Goal: Task Accomplishment & Management: Manage account settings

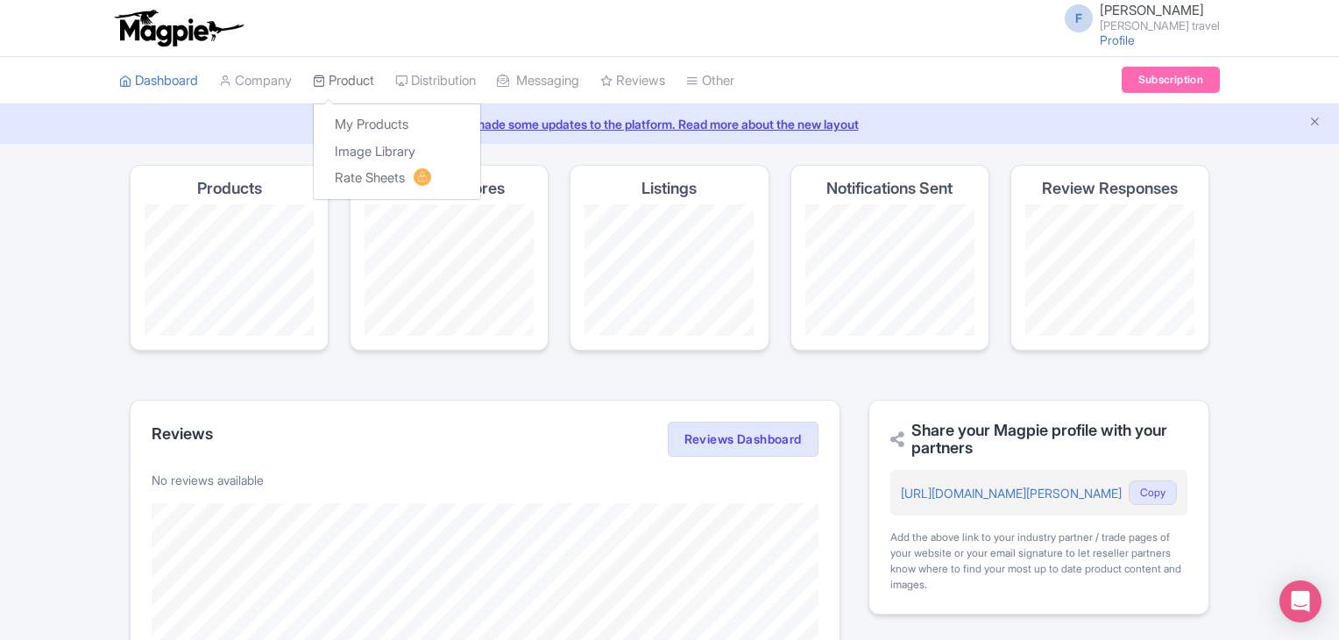
click at [364, 77] on link "Product" at bounding box center [343, 81] width 61 height 48
click at [369, 131] on link "My Products" at bounding box center [397, 124] width 166 height 27
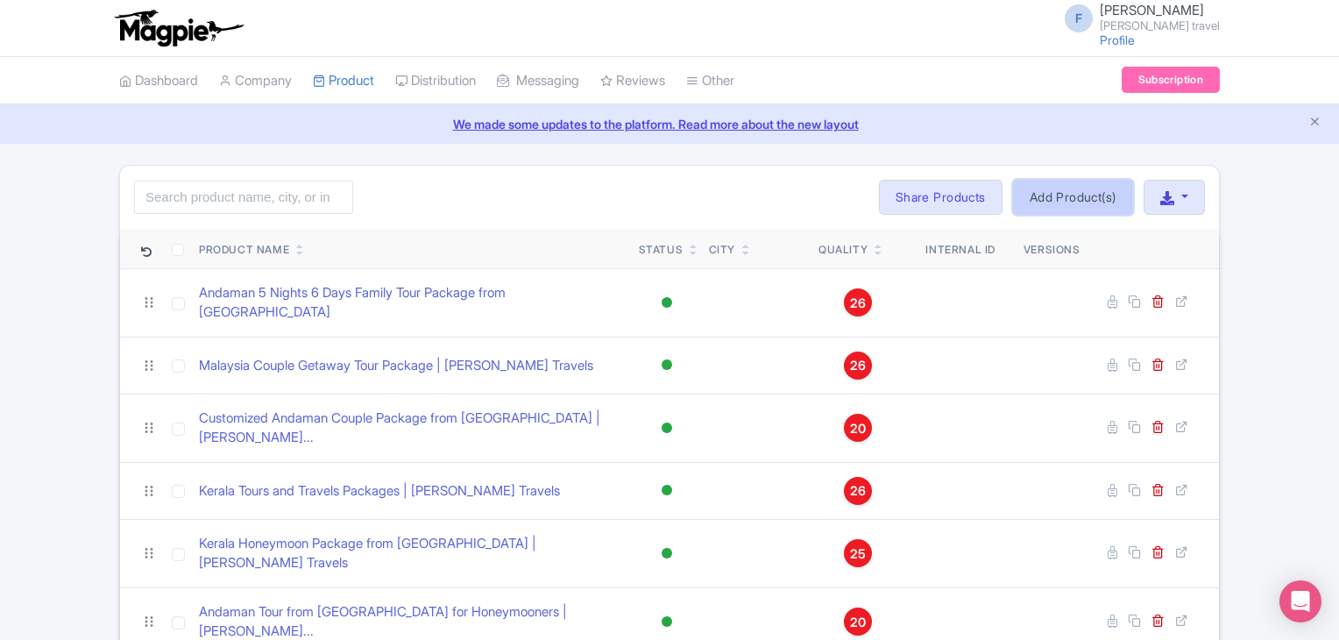
click at [1076, 202] on link "Add Product(s)" at bounding box center [1073, 197] width 120 height 35
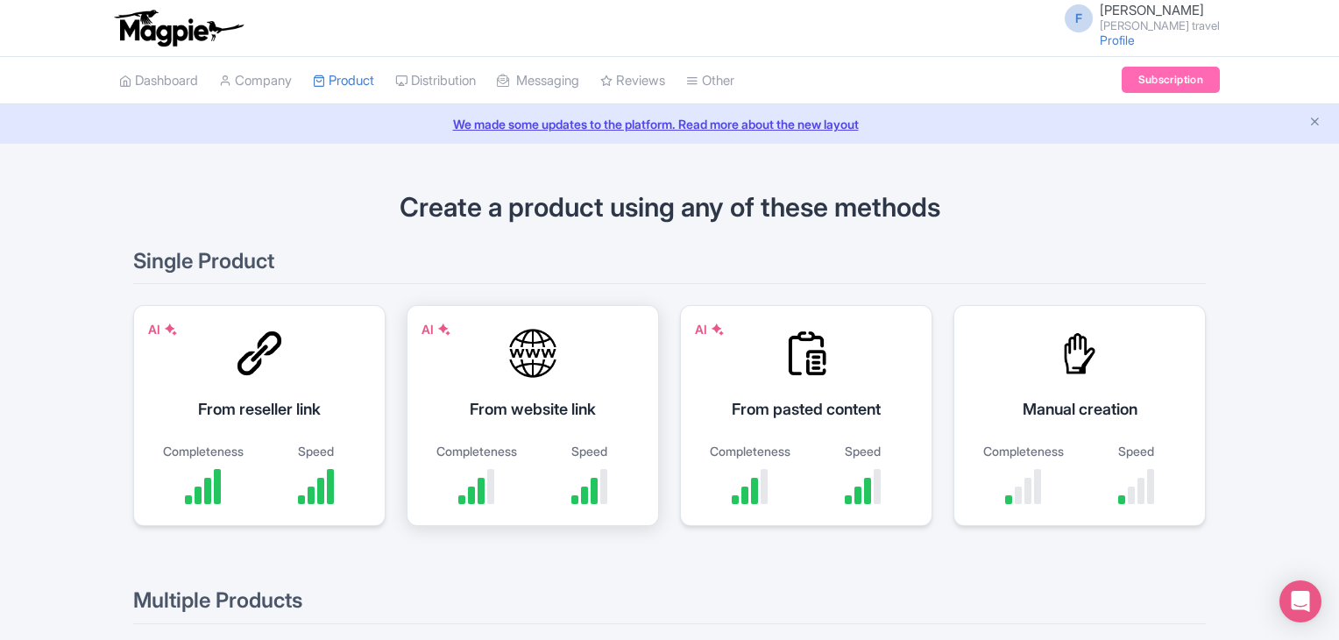
click at [529, 447] on div "Completeness Speed" at bounding box center [532, 473] width 209 height 62
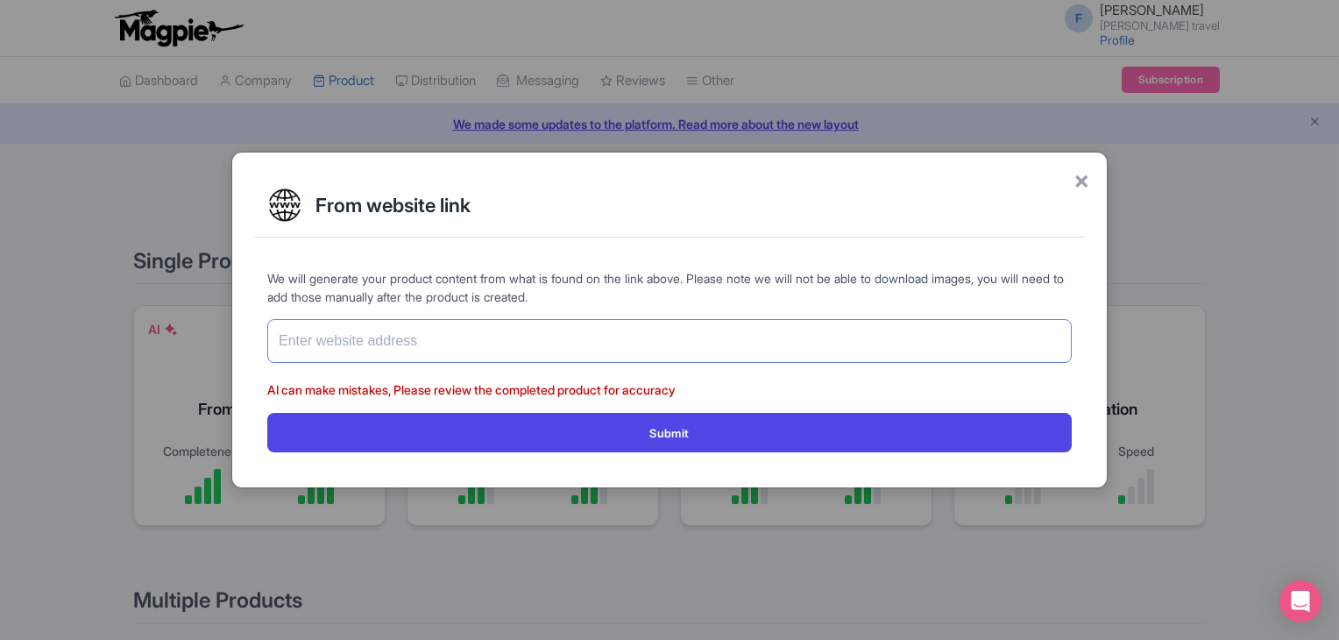
click at [424, 343] on input "text" at bounding box center [669, 341] width 804 height 44
paste input "https://www.felixferiatravel.com/tag/Kerala-Munnar-Tour-Packages/353"
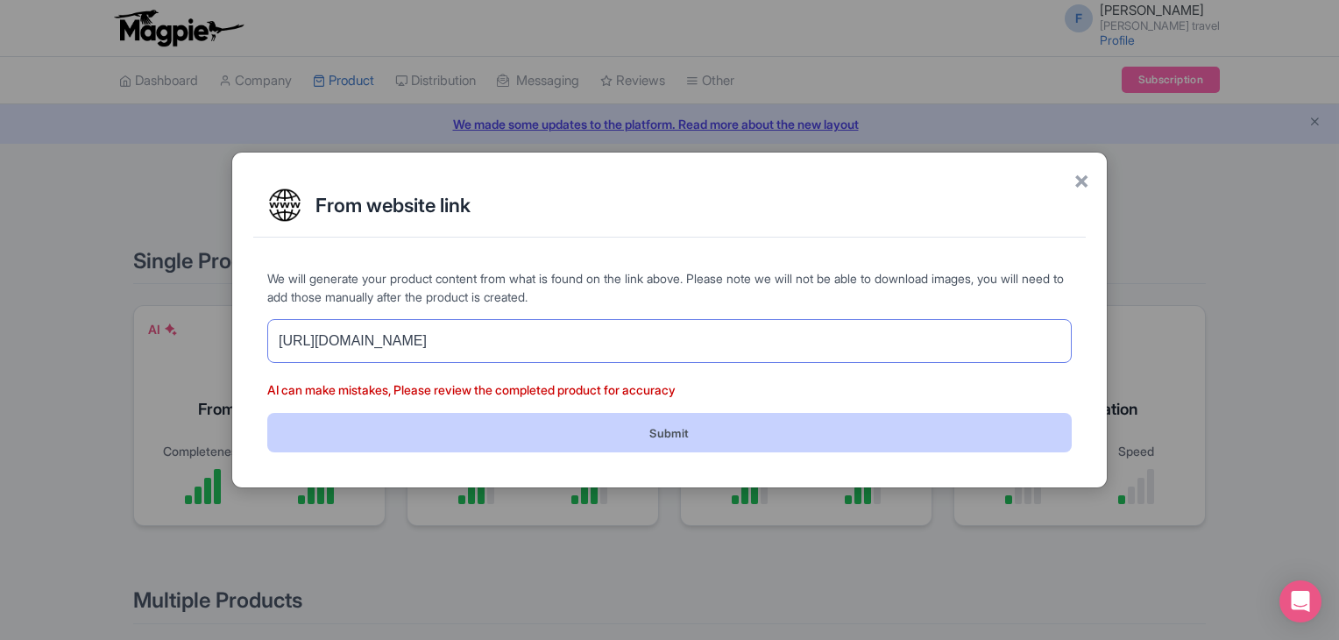
type input "https://www.felixferiatravel.com/tag/Kerala-Munnar-Tour-Packages/353"
click at [414, 428] on button "Submit" at bounding box center [669, 432] width 804 height 39
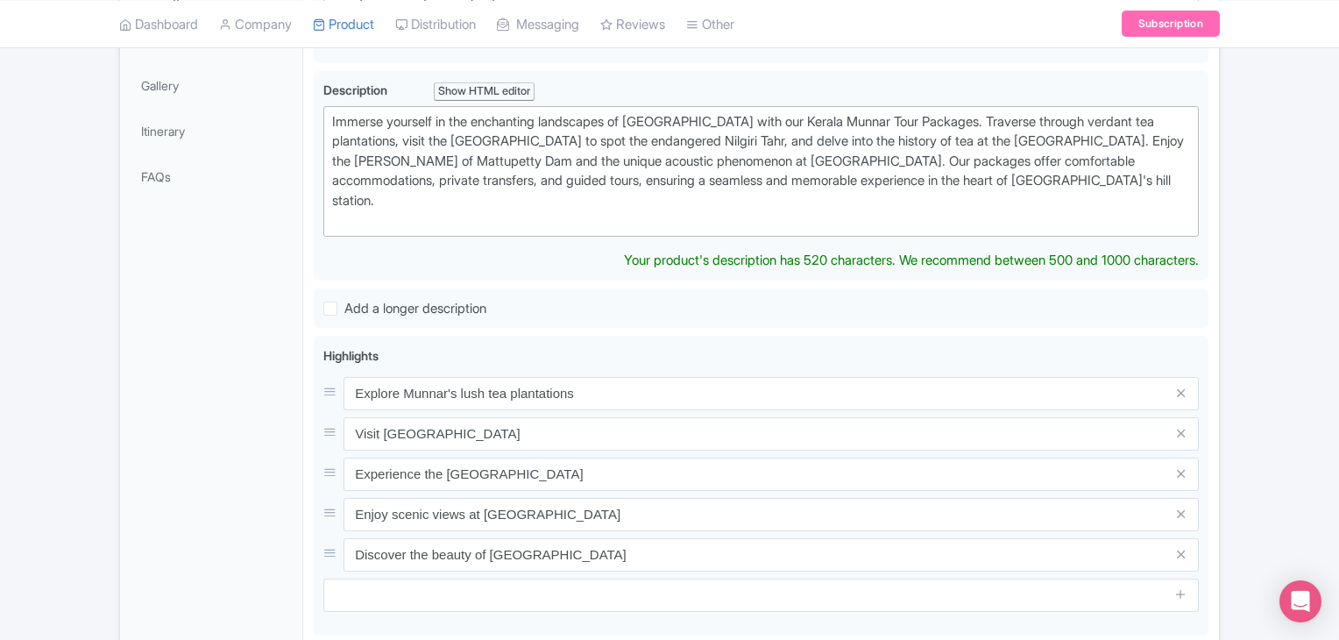
scroll to position [116, 0]
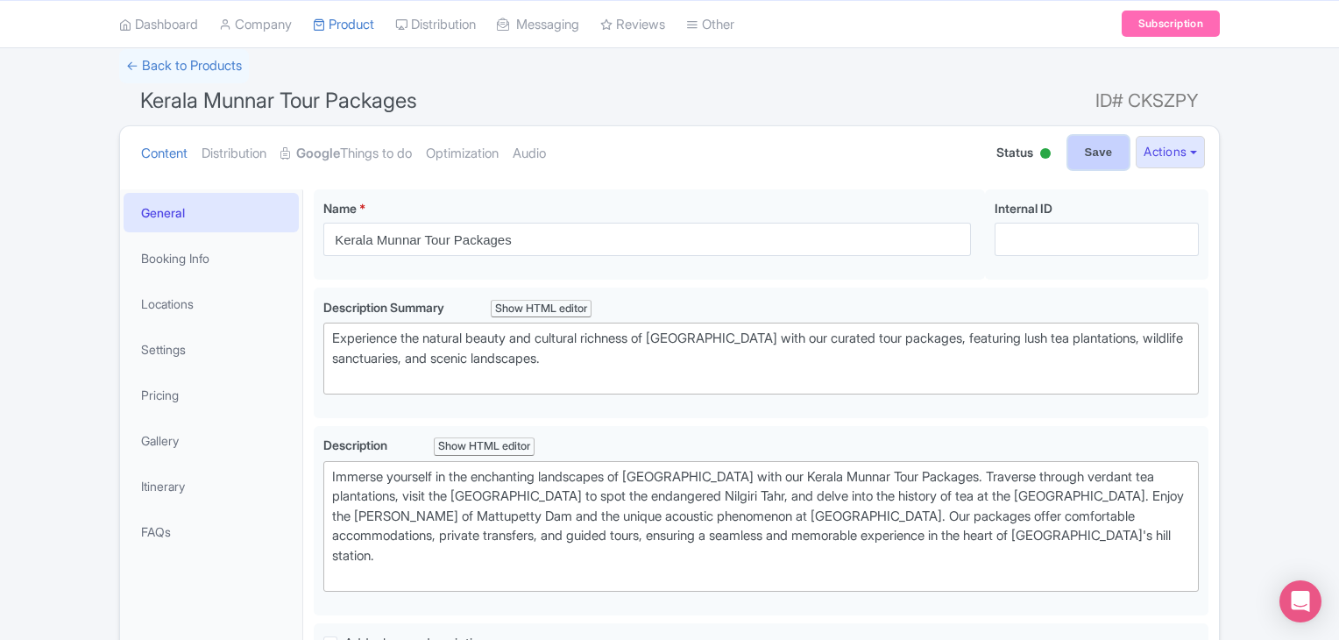
click at [1080, 148] on input "Save" at bounding box center [1098, 152] width 61 height 33
type input "Saving..."
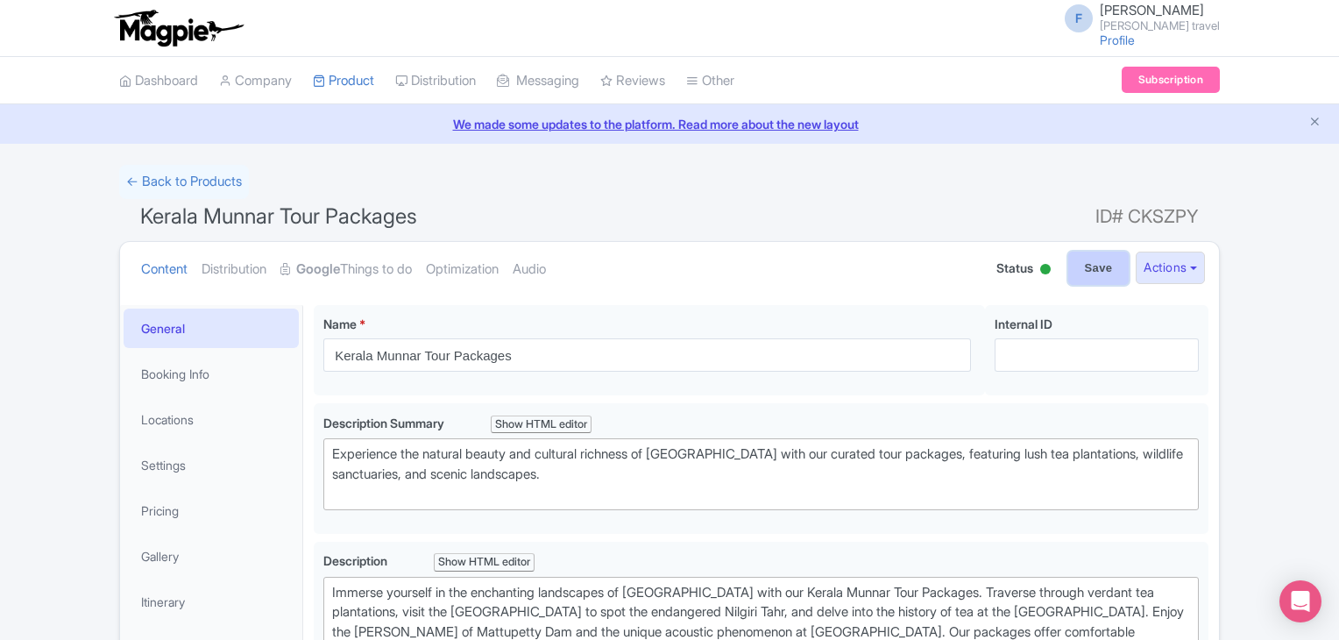
click at [1080, 271] on input "Save" at bounding box center [1098, 267] width 61 height 33
type input "Saving..."
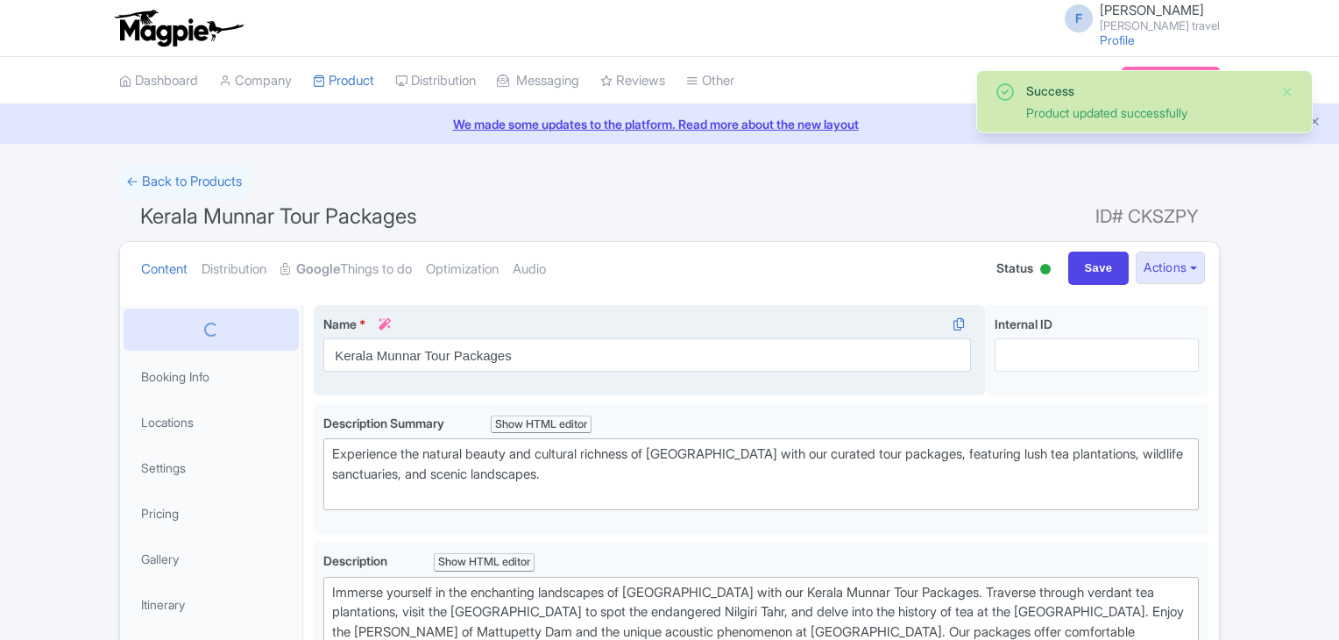
scroll to position [304, 0]
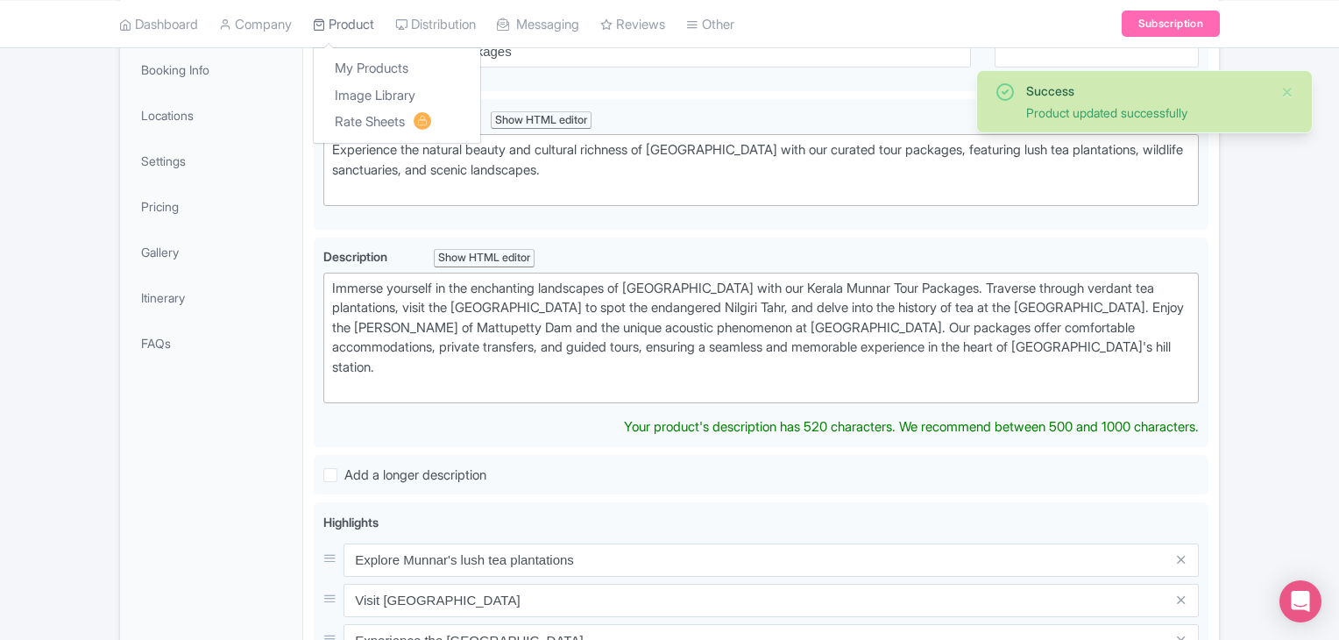
type trix-editor "<div>Immerse yourself in the enchanting landscapes of [GEOGRAPHIC_DATA] with ou…"
click at [368, 61] on link "My Products" at bounding box center [397, 68] width 166 height 27
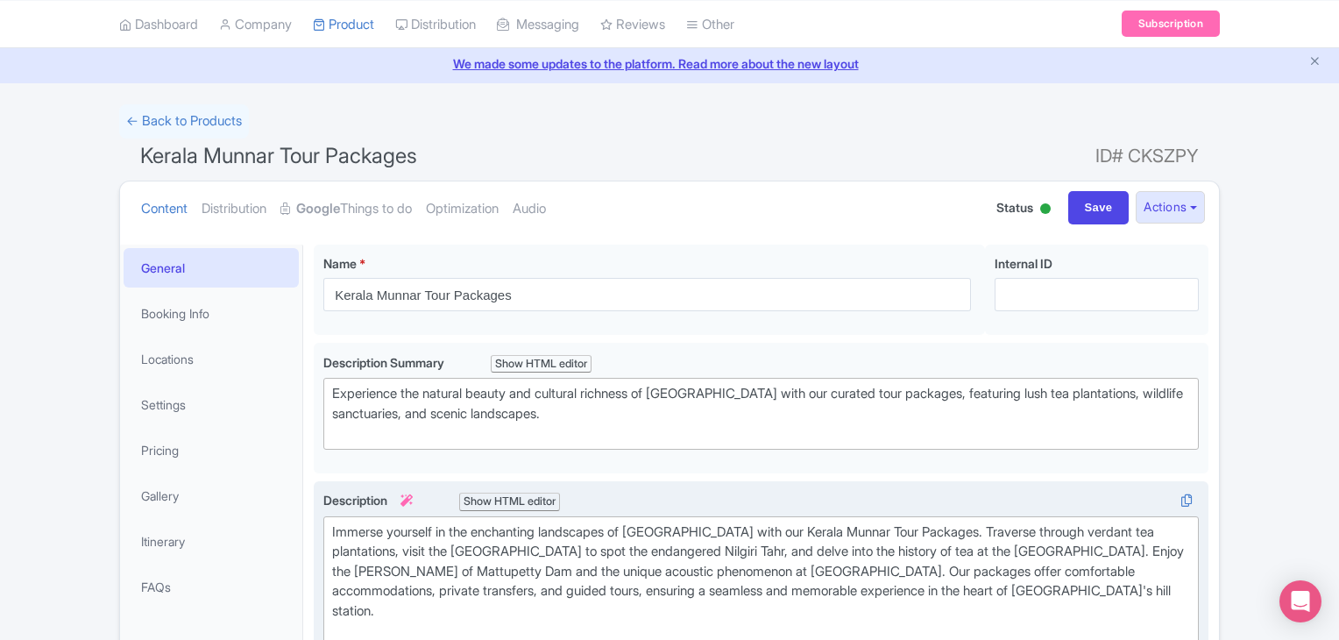
scroll to position [0, 0]
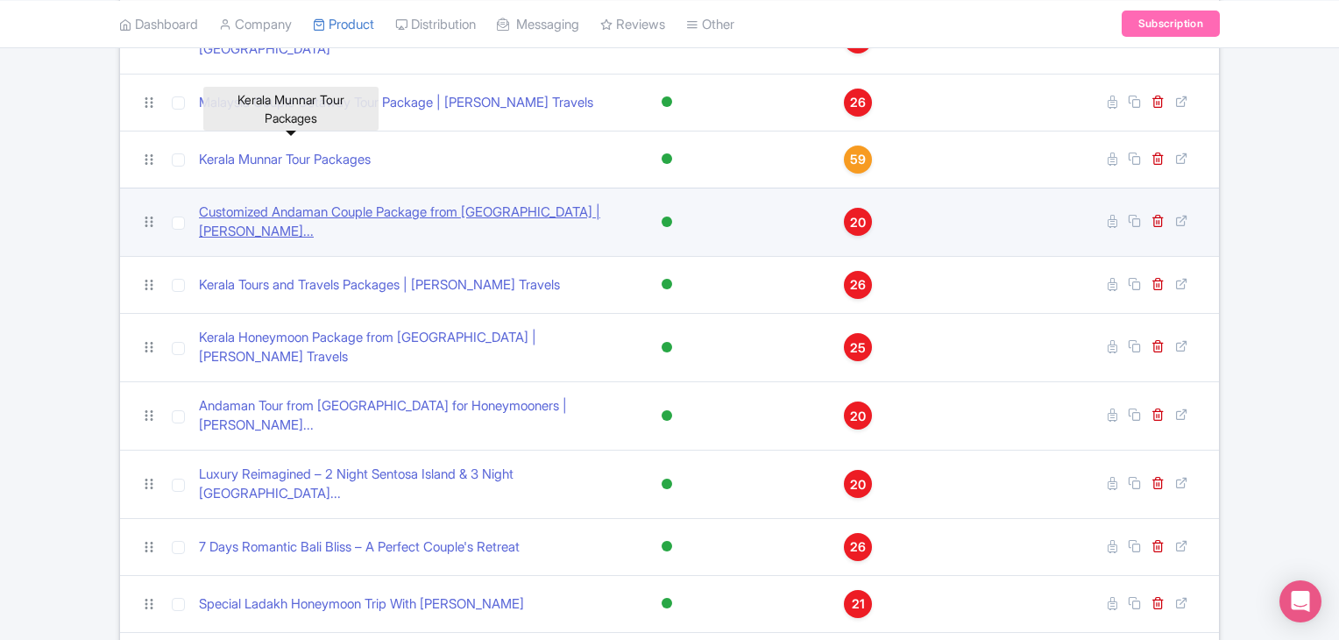
scroll to position [175, 0]
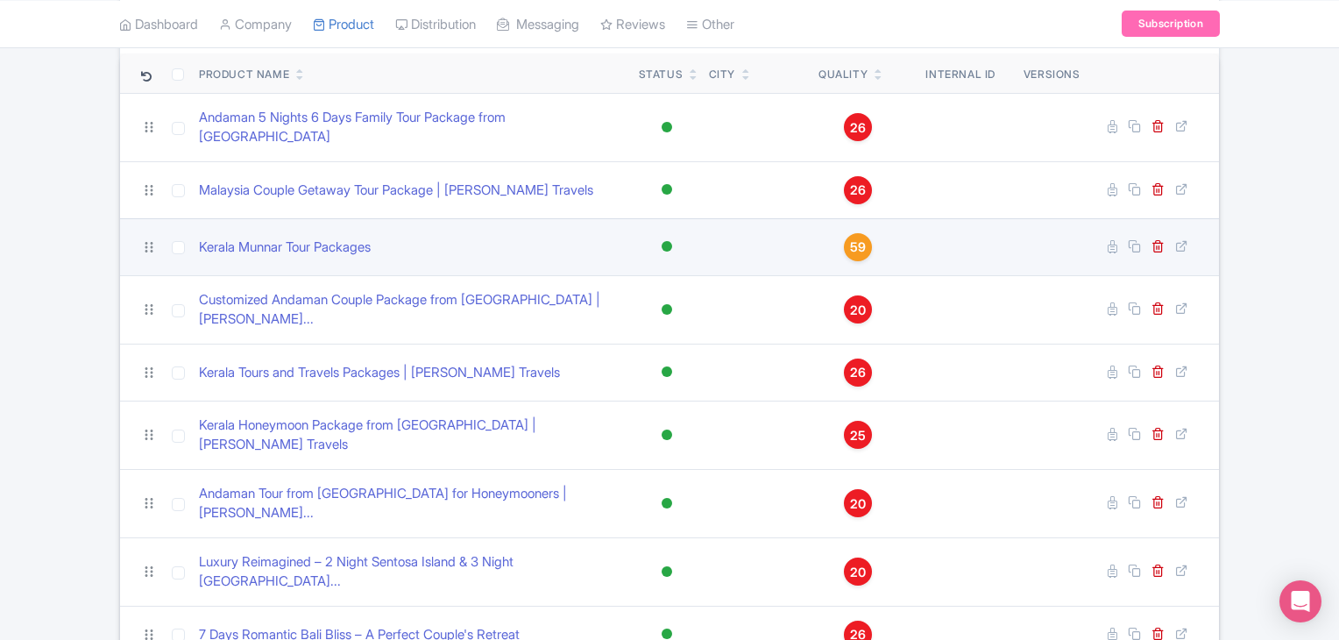
click at [862, 237] on span "59" at bounding box center [858, 246] width 16 height 19
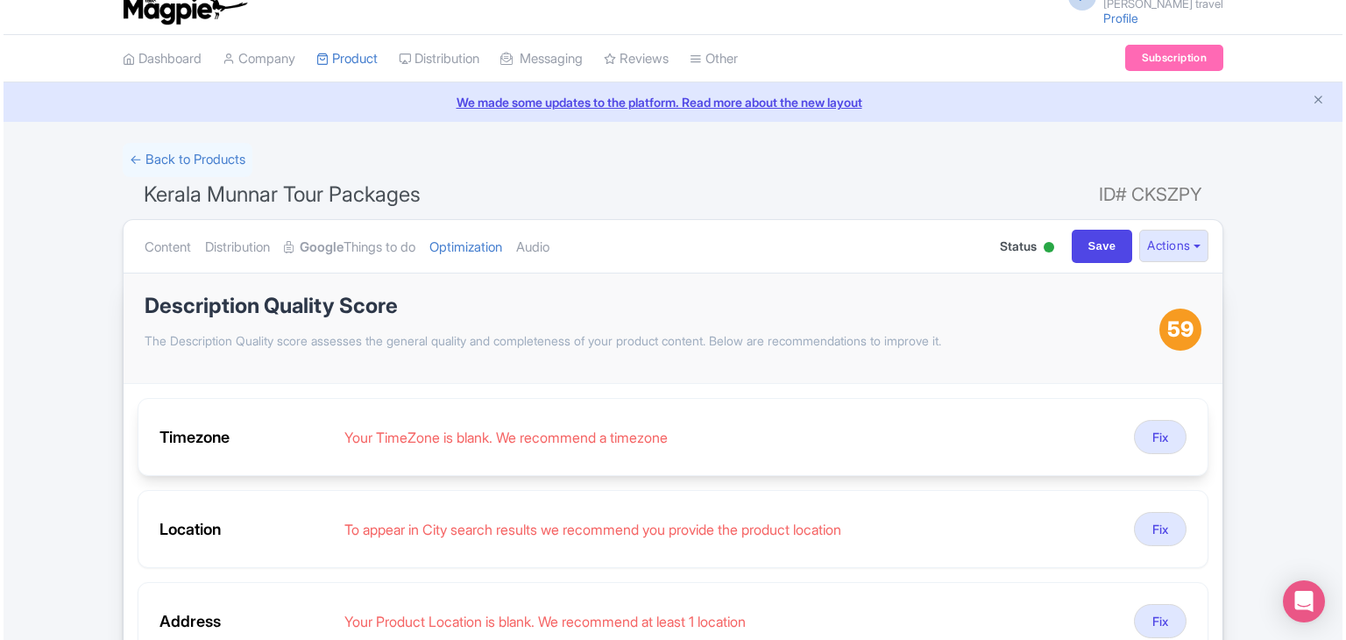
scroll to position [88, 0]
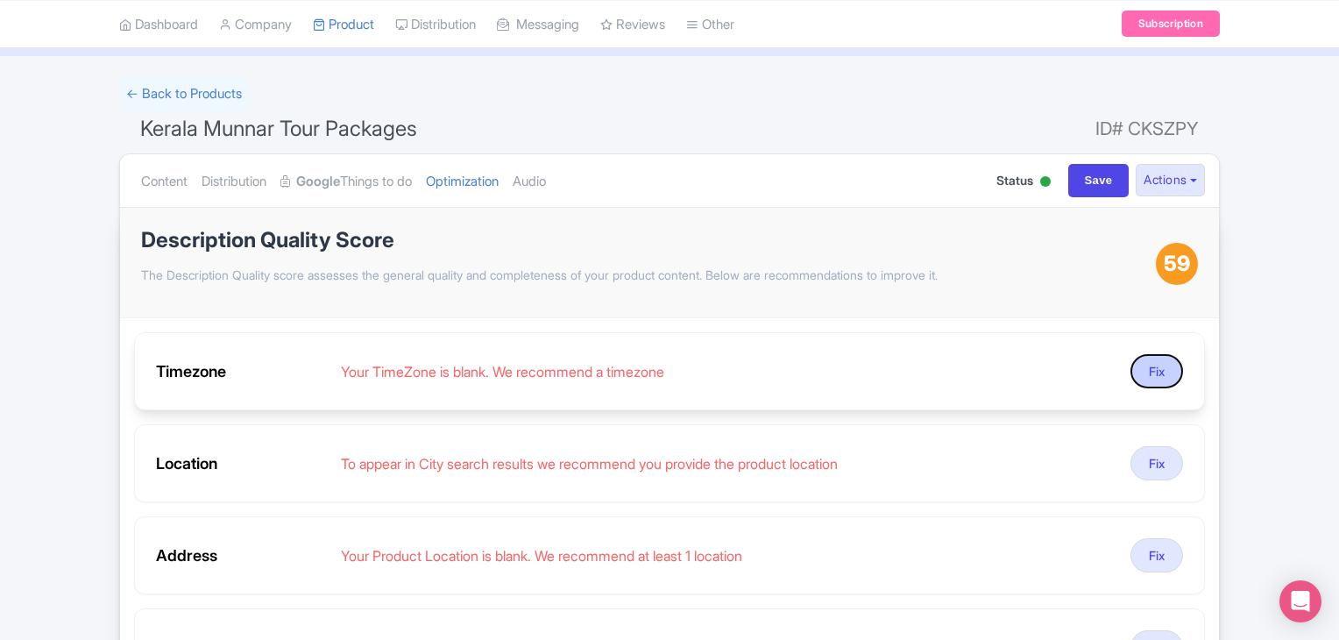
click at [1148, 369] on button "Fix" at bounding box center [1156, 371] width 53 height 34
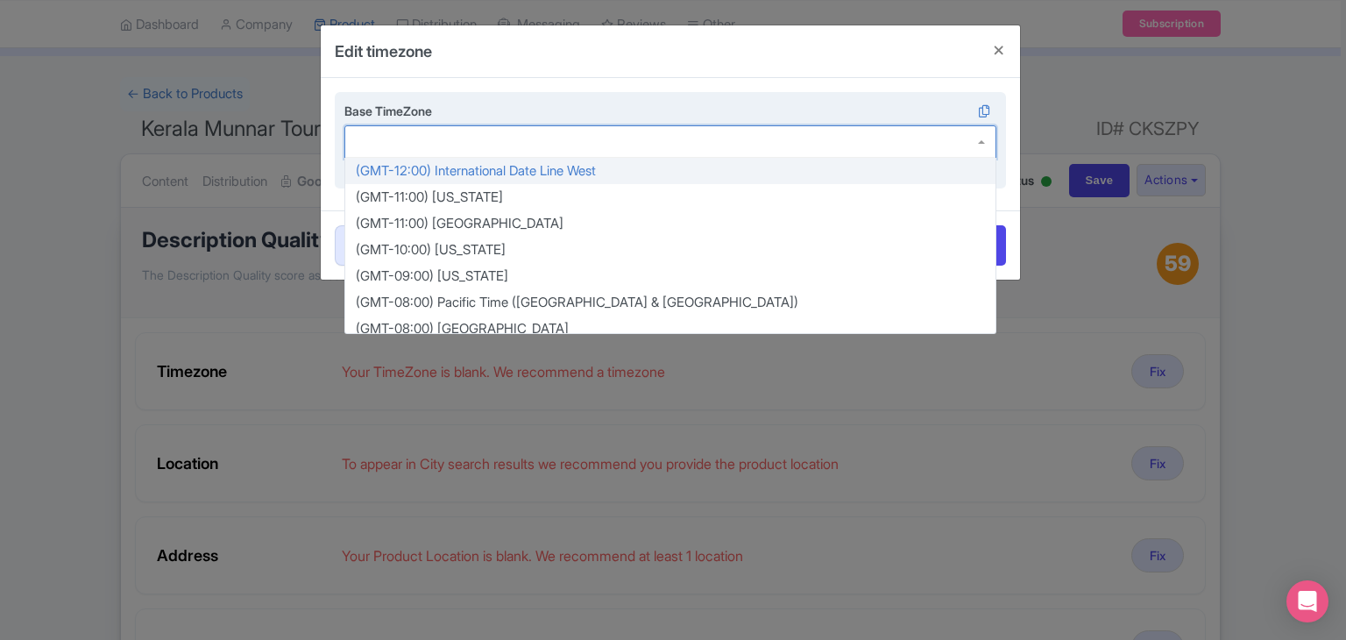
click at [409, 135] on div at bounding box center [670, 141] width 652 height 33
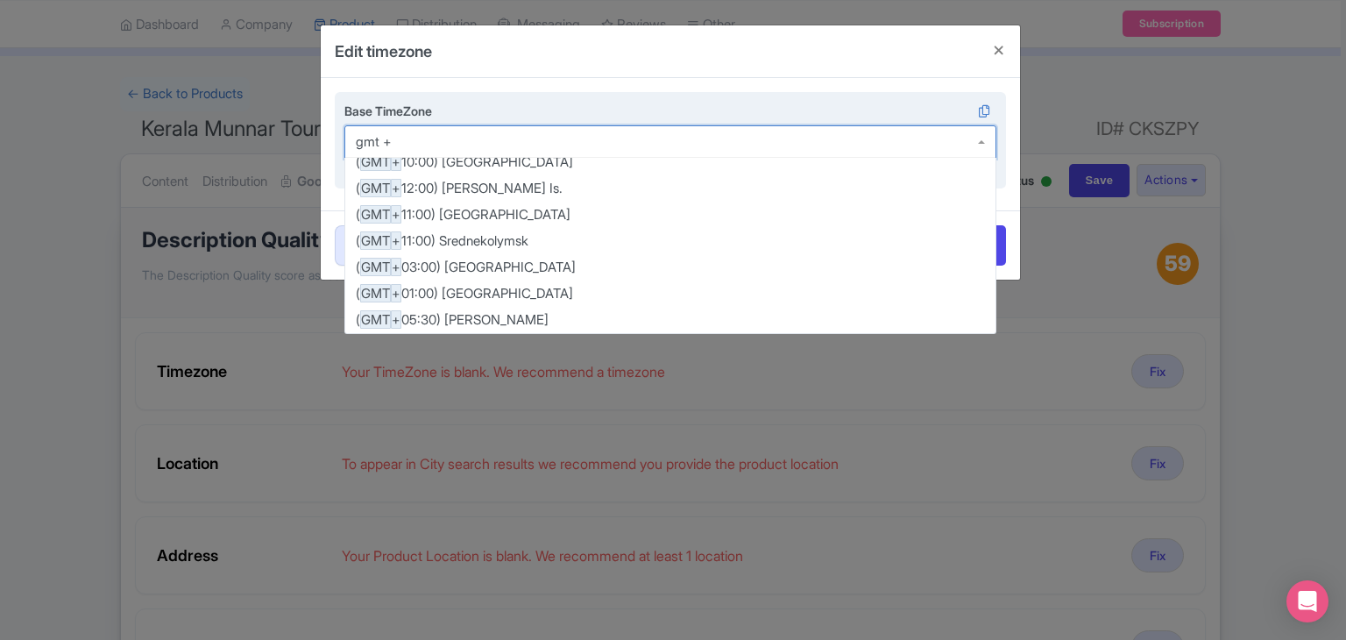
scroll to position [0, 0]
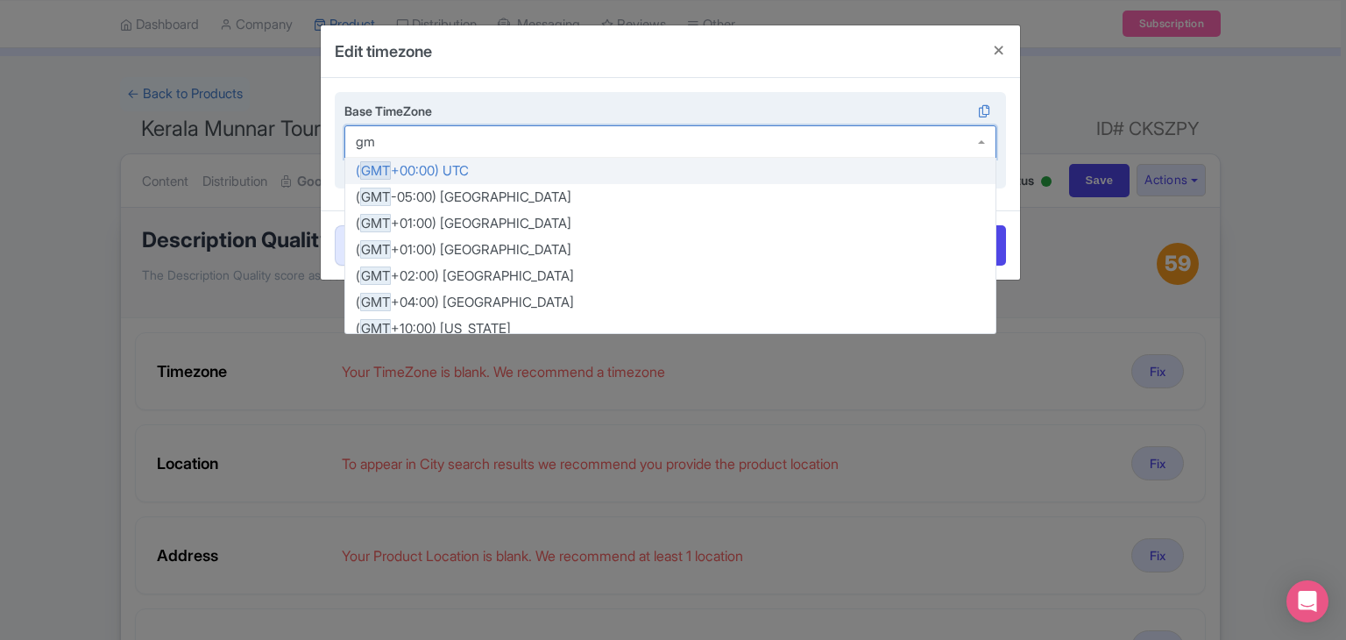
type input "g"
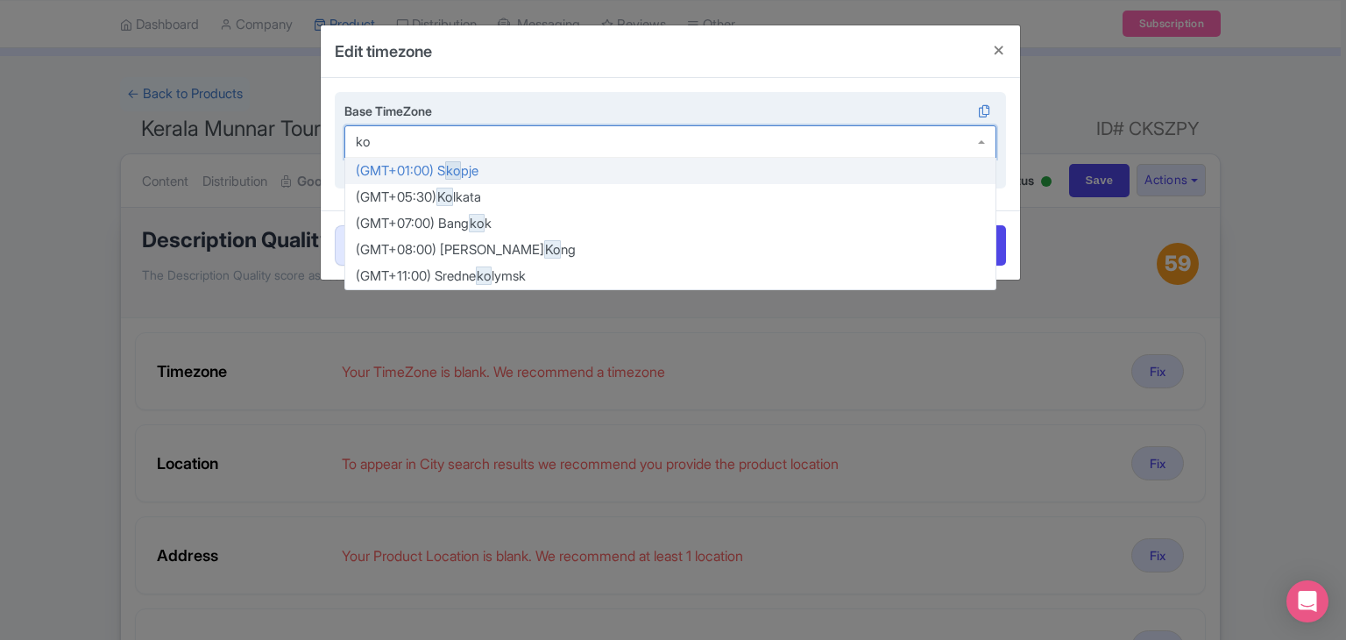
type input "kol"
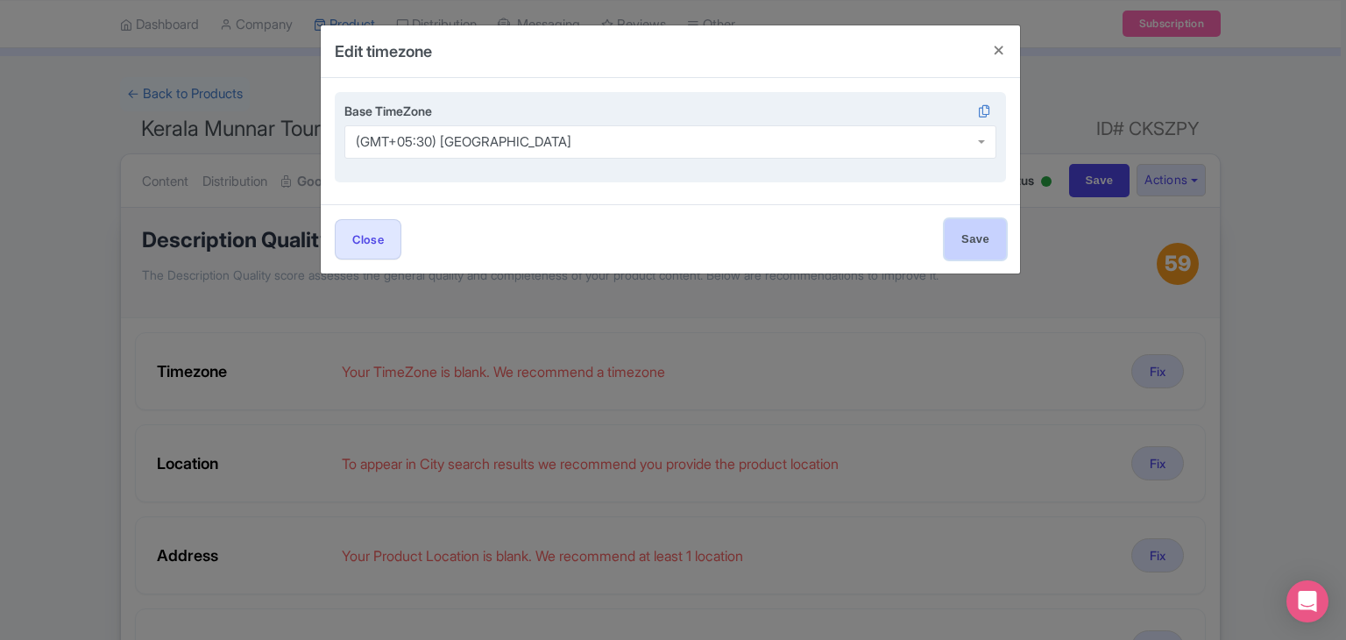
click at [971, 241] on input "Save" at bounding box center [974, 238] width 61 height 39
type input "Save"
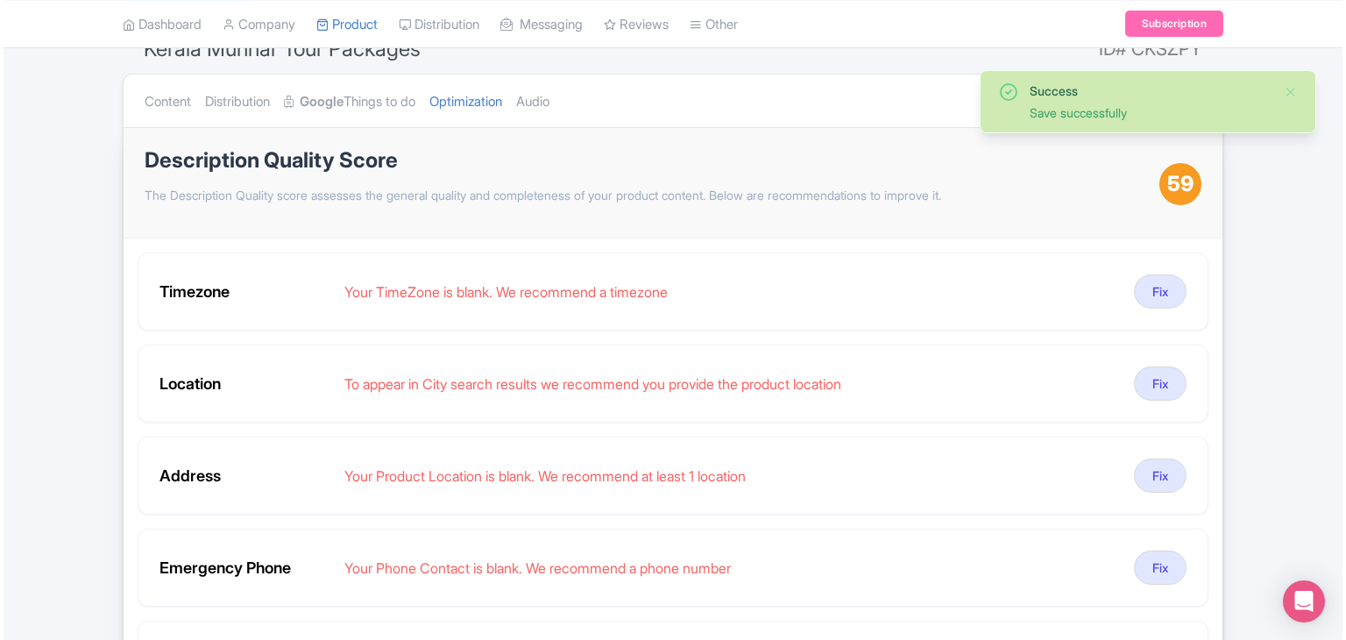
scroll to position [263, 0]
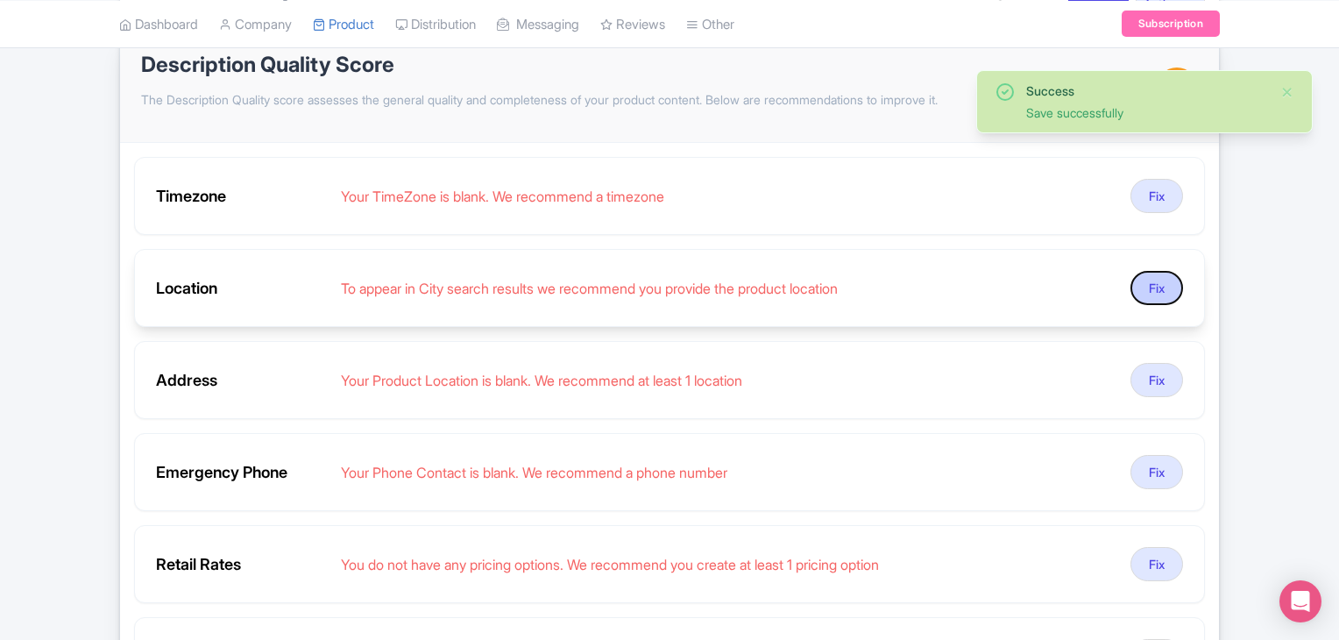
click at [1157, 281] on button "Fix" at bounding box center [1156, 288] width 53 height 34
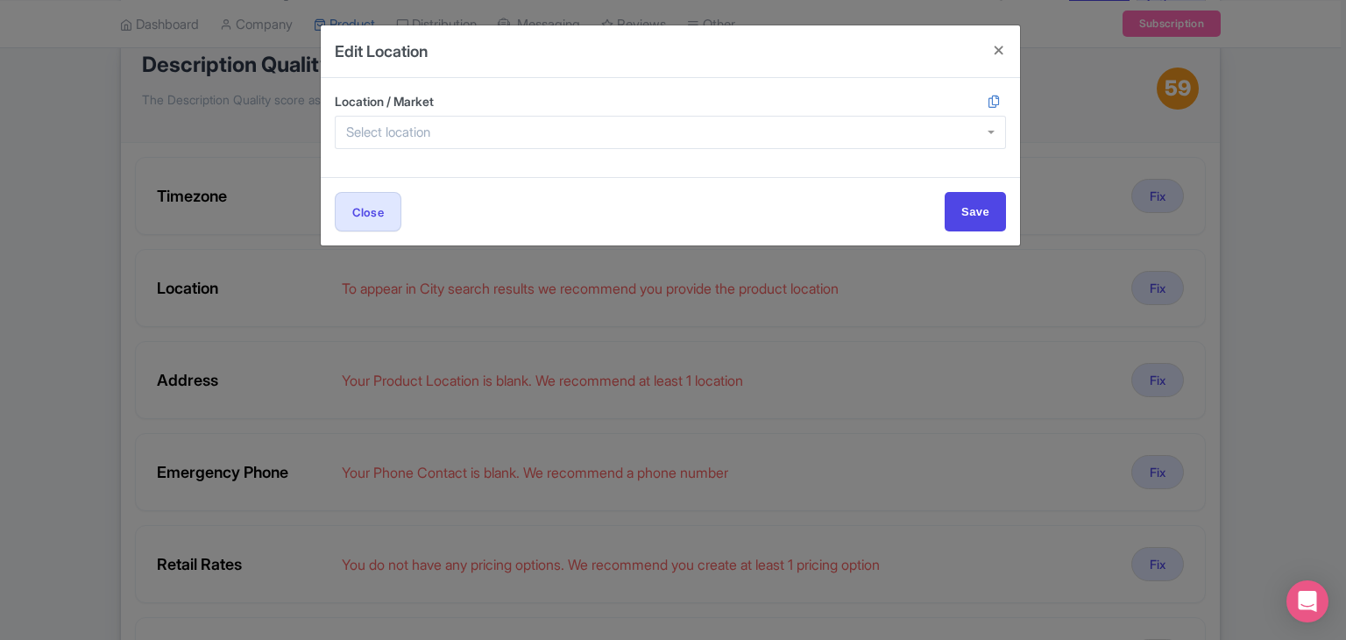
click at [436, 125] on input "Location / Market" at bounding box center [393, 132] width 95 height 16
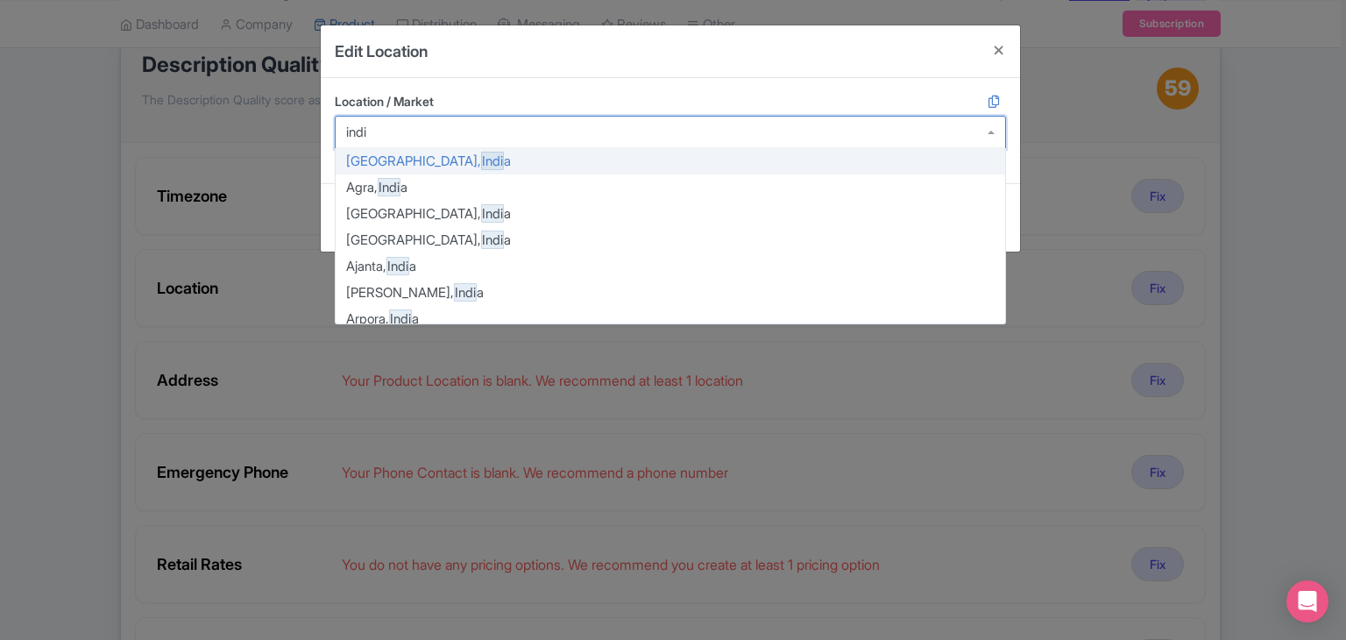
click at [350, 131] on input "Location / Market" at bounding box center [358, 132] width 25 height 16
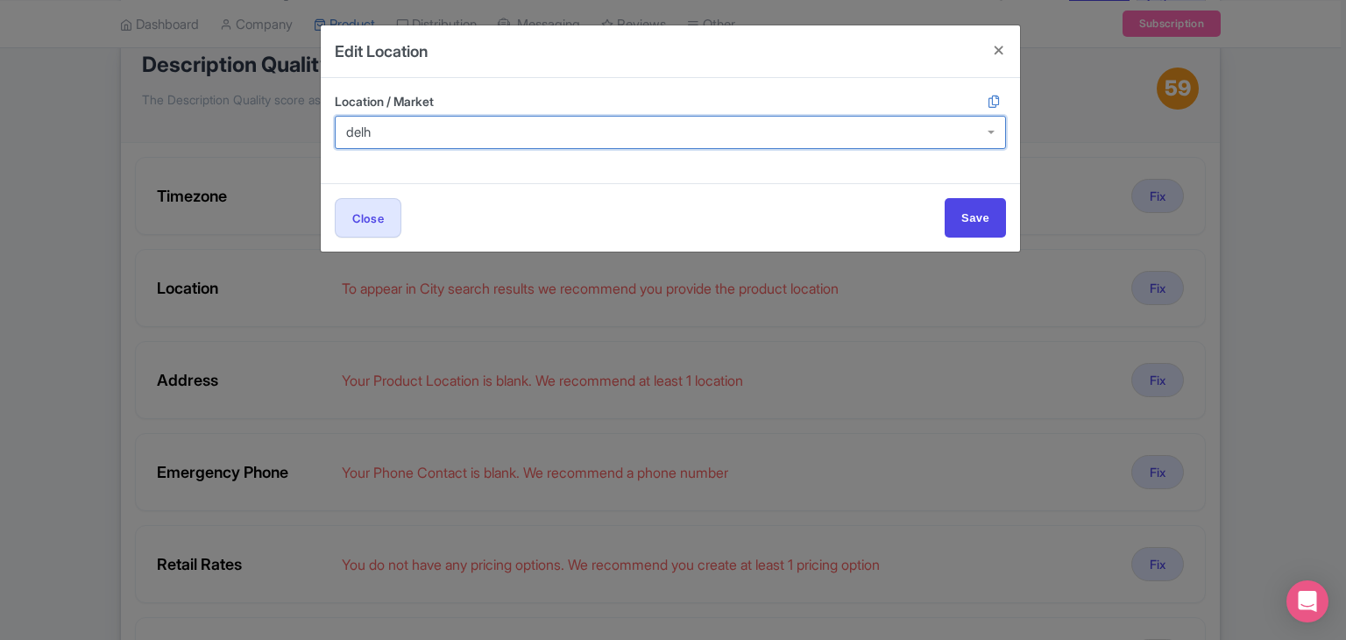
type input "[GEOGRAPHIC_DATA]"
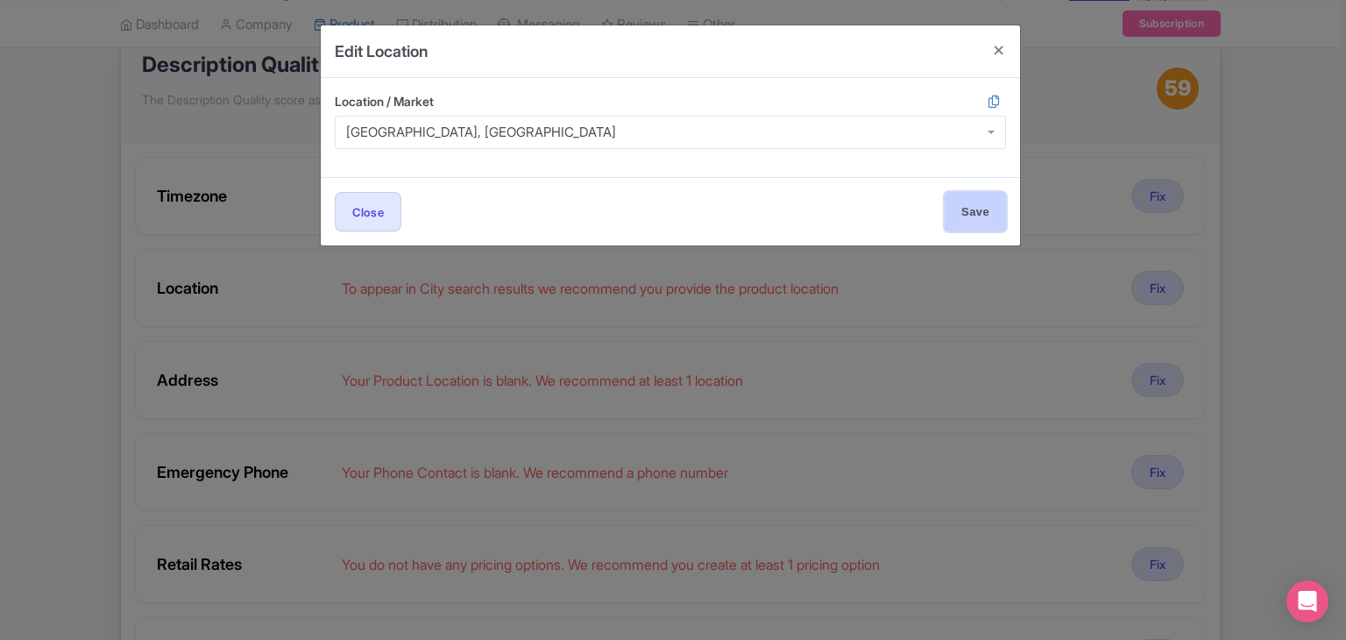
click at [974, 223] on input "Save" at bounding box center [974, 211] width 61 height 39
type input "Save"
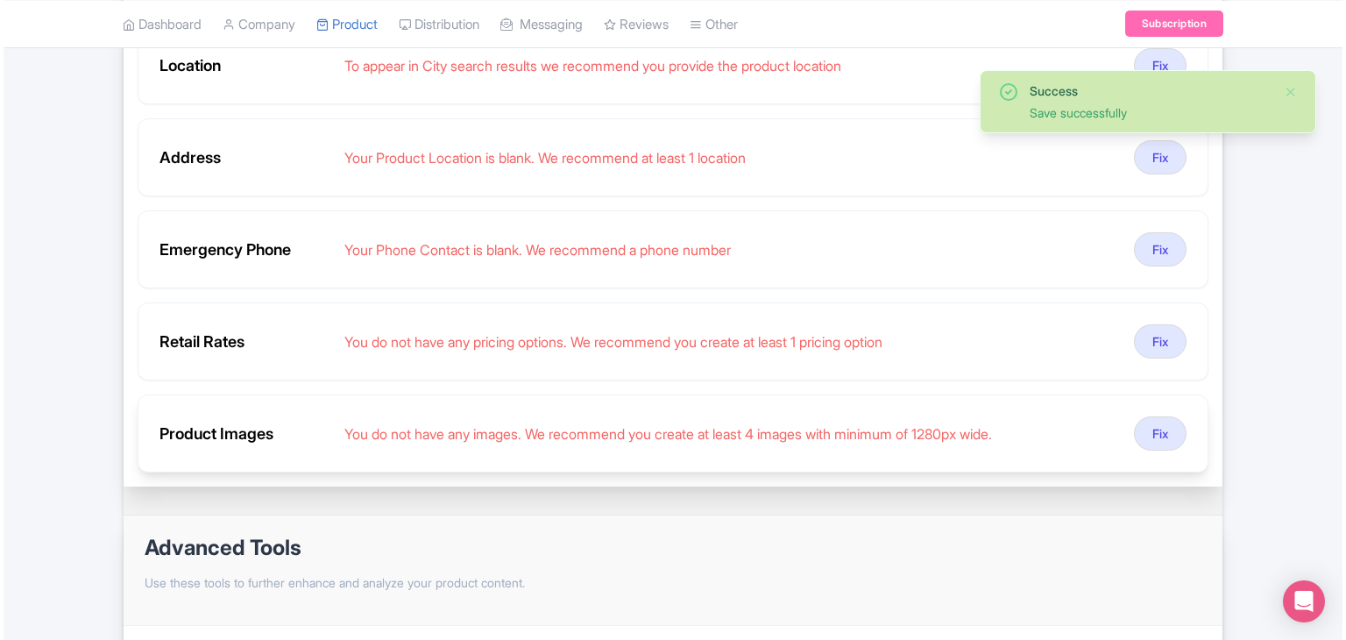
scroll to position [438, 0]
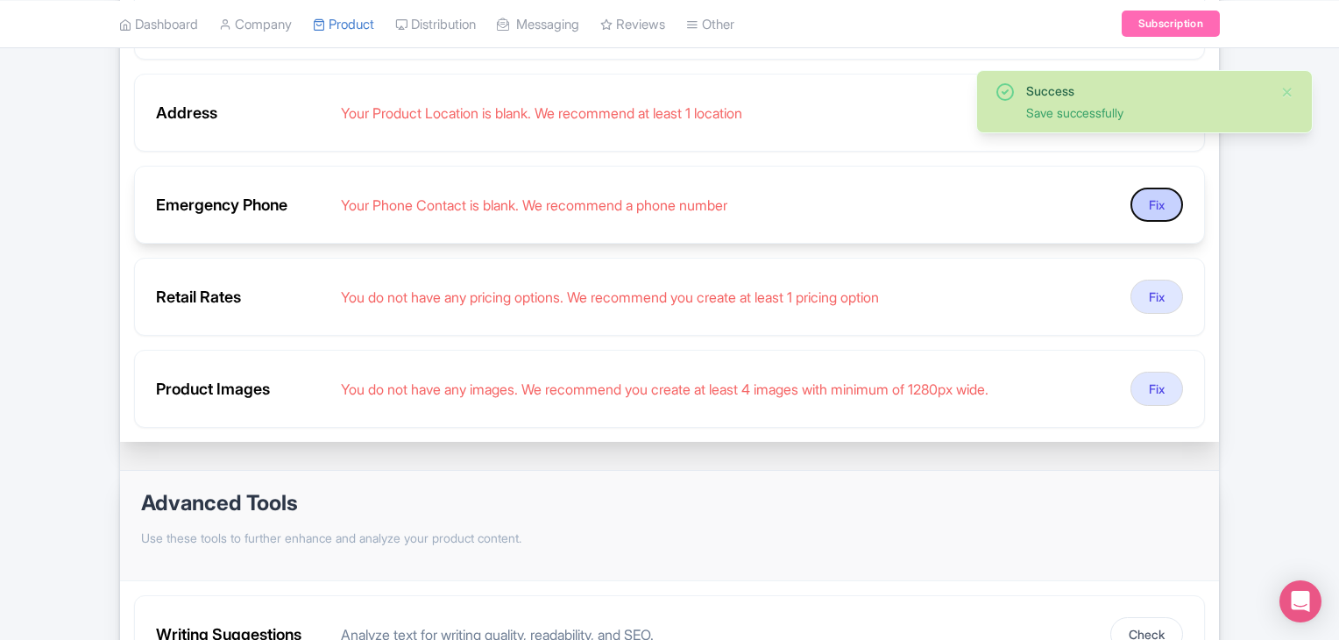
click at [1159, 204] on button "Fix" at bounding box center [1156, 204] width 53 height 34
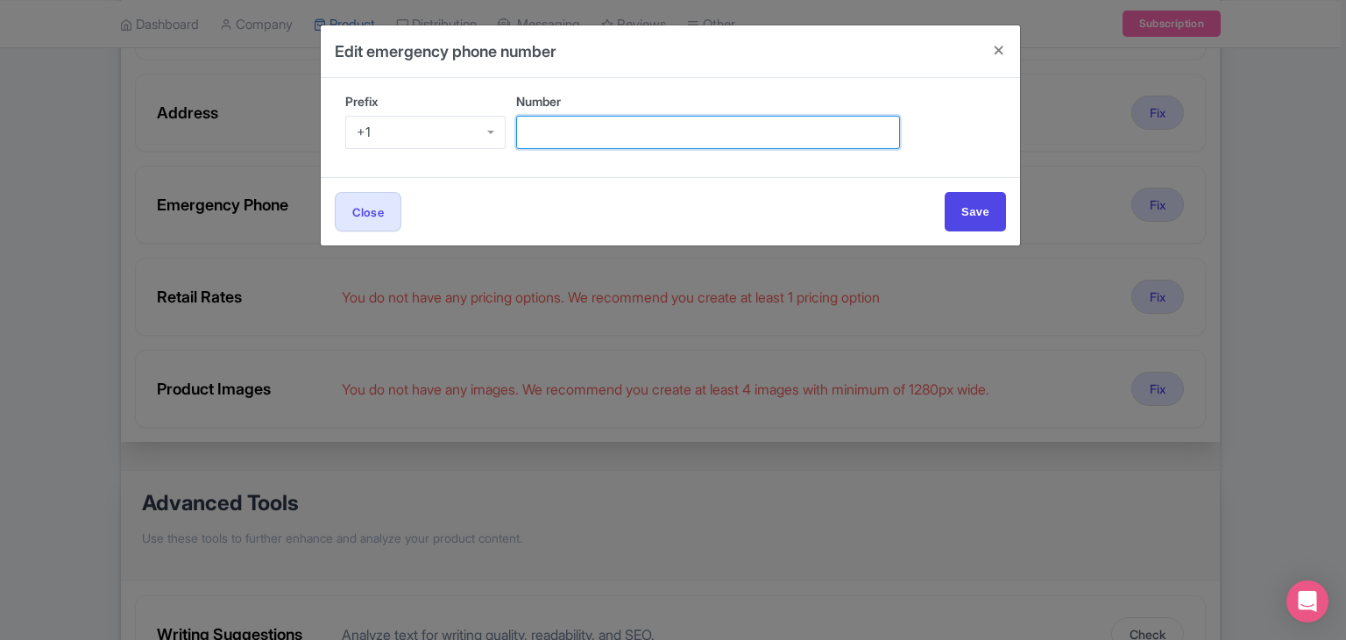
click at [556, 128] on input "Number" at bounding box center [708, 132] width 384 height 33
paste input "[PHONE_NUMBER]"
drag, startPoint x: 554, startPoint y: 130, endPoint x: 436, endPoint y: 124, distance: 117.6
click at [436, 124] on div "Prefix +1 +1 Number [PHONE_NUMBER]" at bounding box center [670, 127] width 671 height 71
type input "-9958481041"
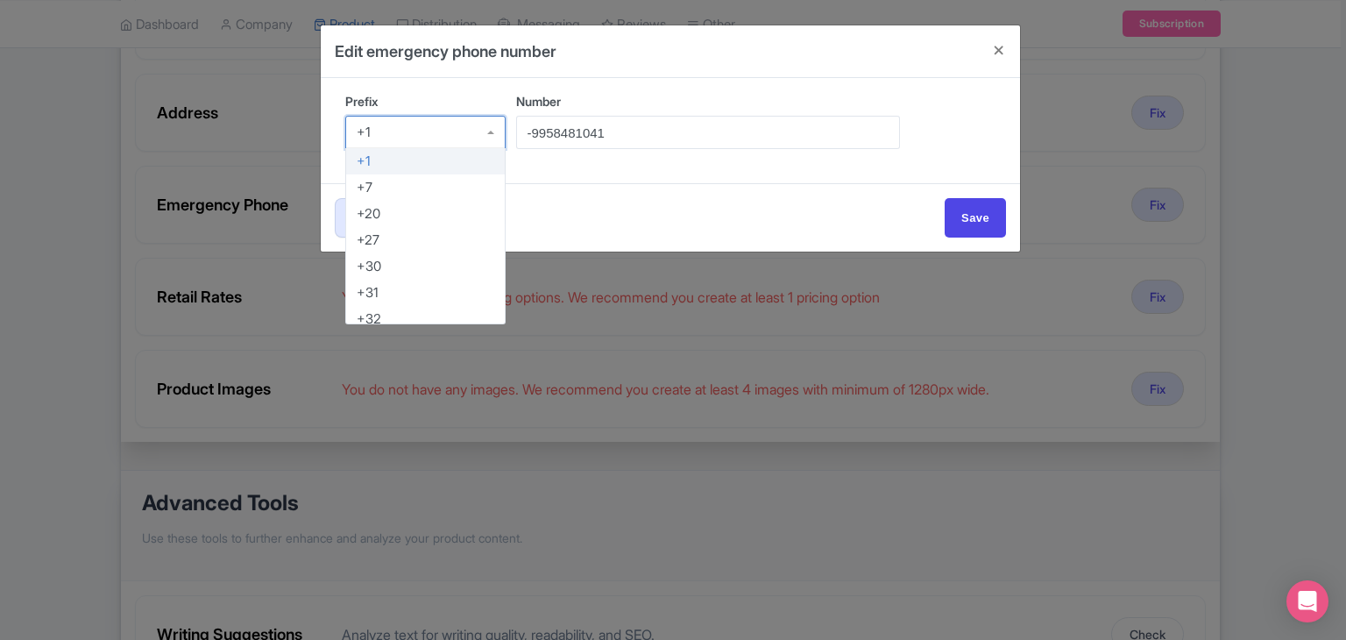
click at [435, 142] on div "+1" at bounding box center [425, 132] width 160 height 33
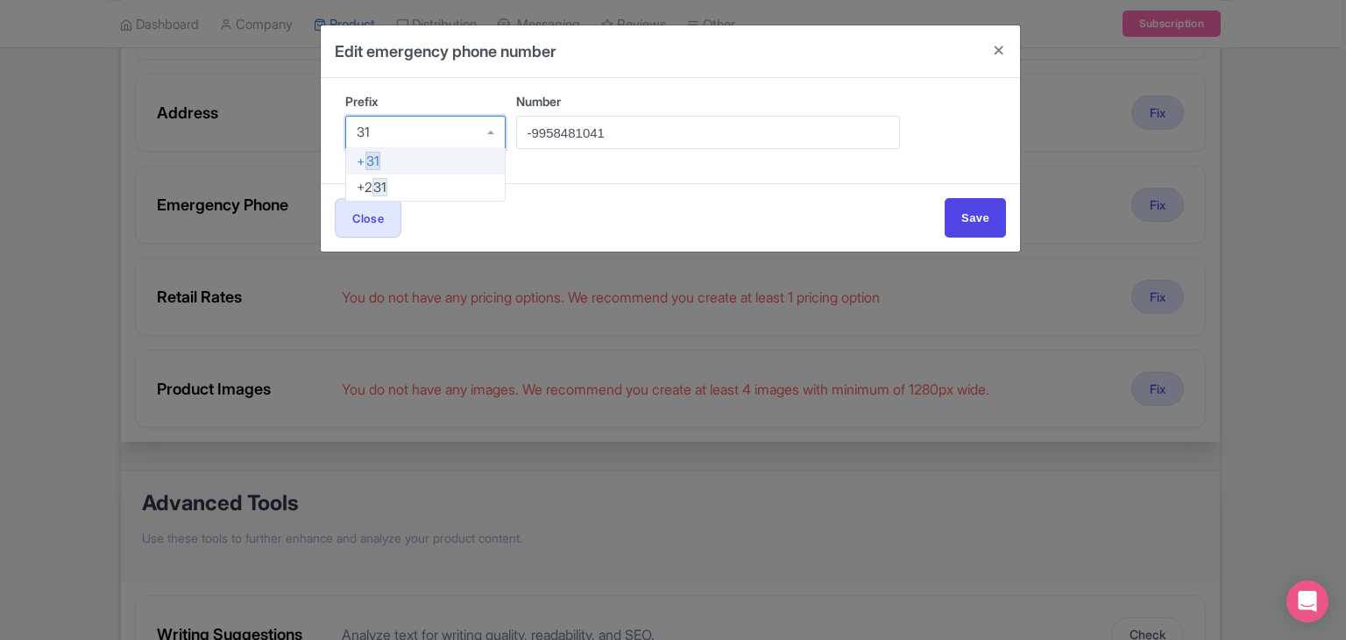
type input "3"
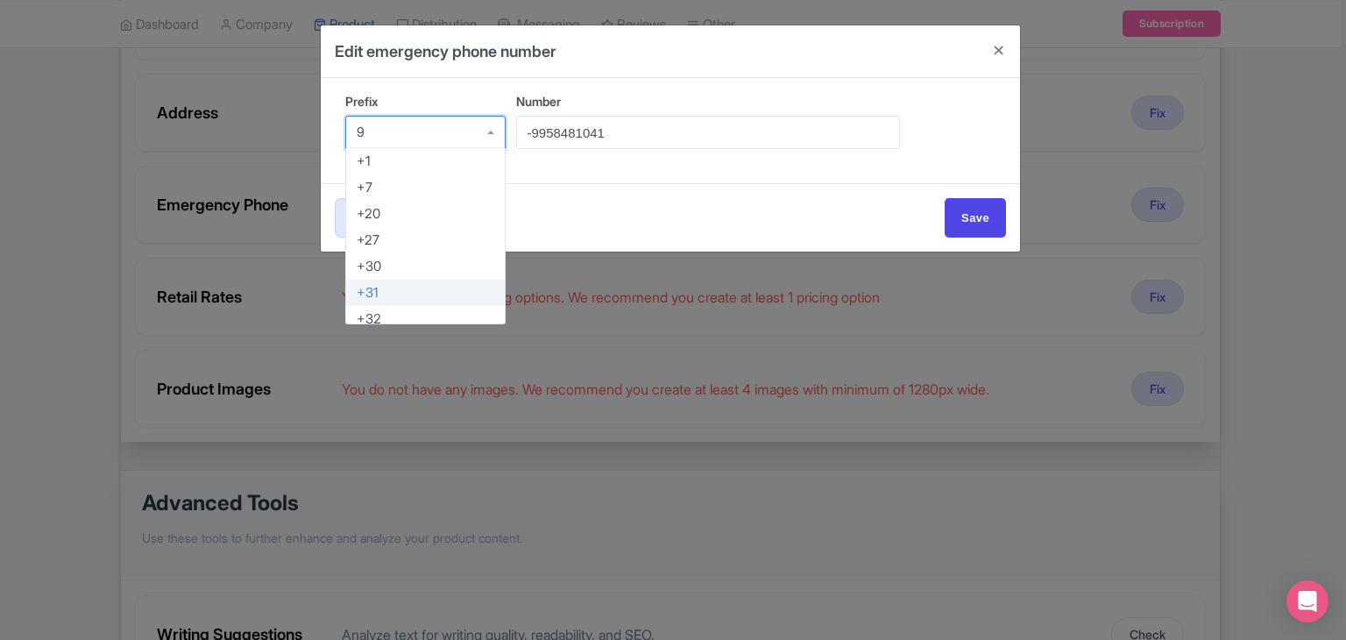
scroll to position [0, 0]
type input "91"
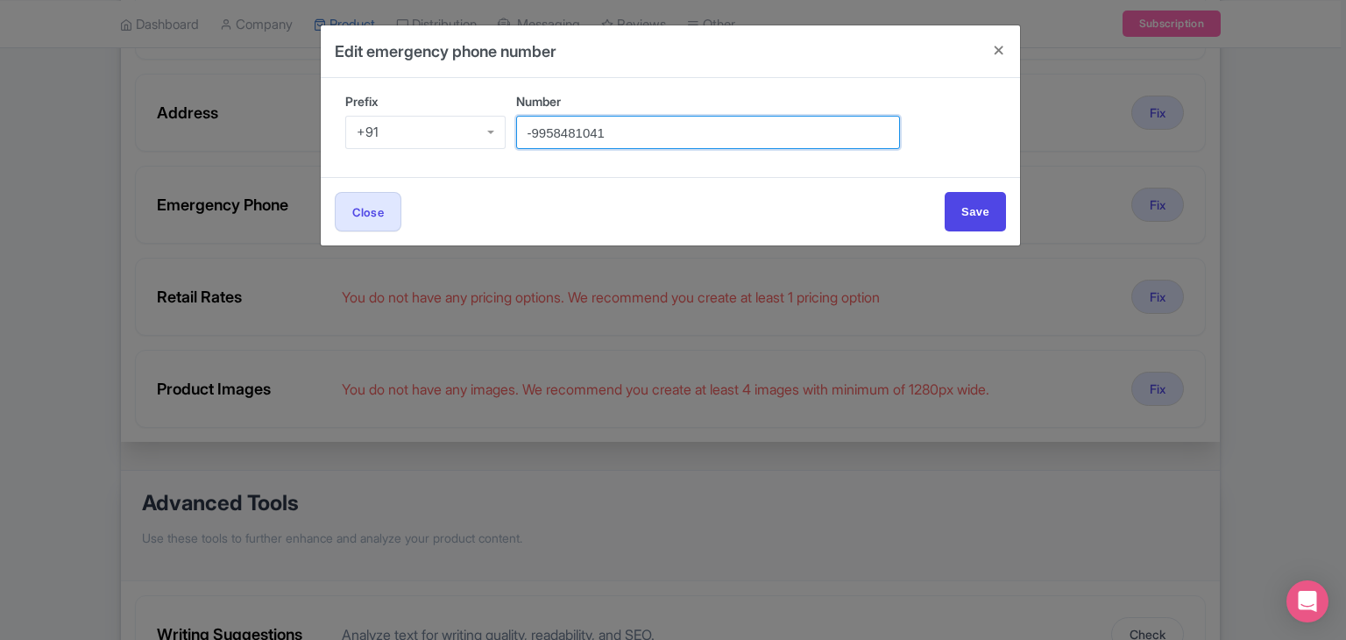
click at [530, 132] on input "-9958481041" at bounding box center [708, 132] width 384 height 33
type input "9958481041"
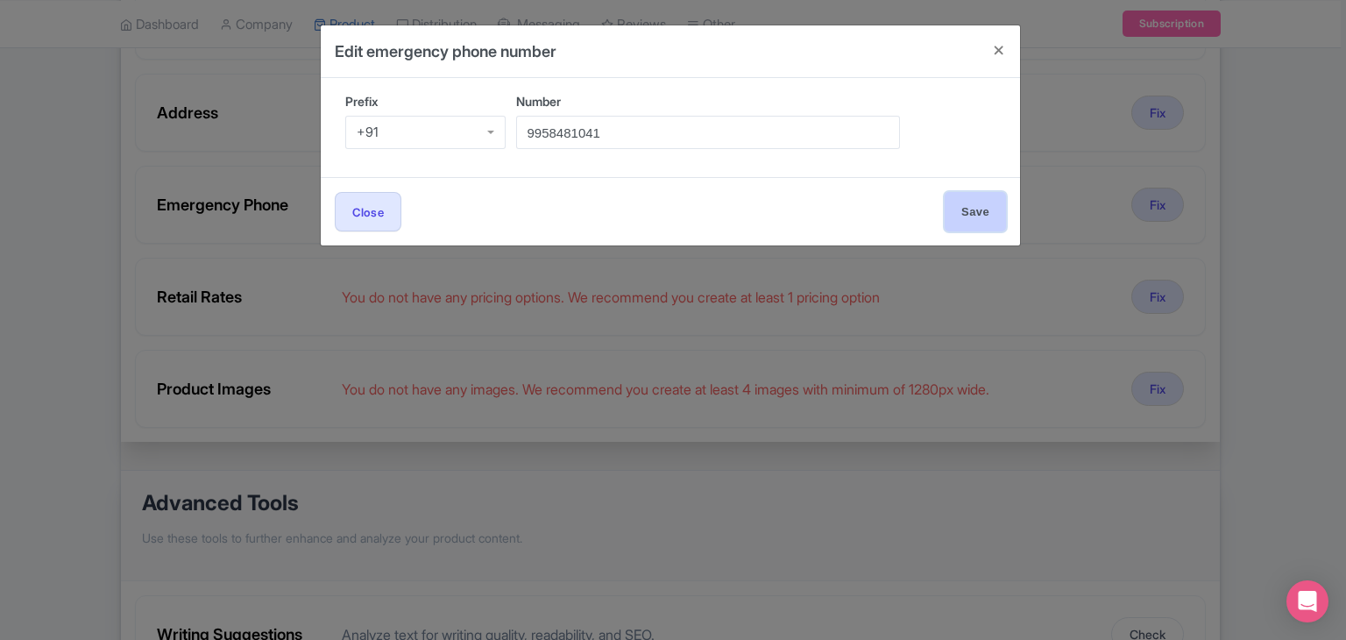
click at [985, 216] on input "Save" at bounding box center [974, 211] width 61 height 39
type input "Save"
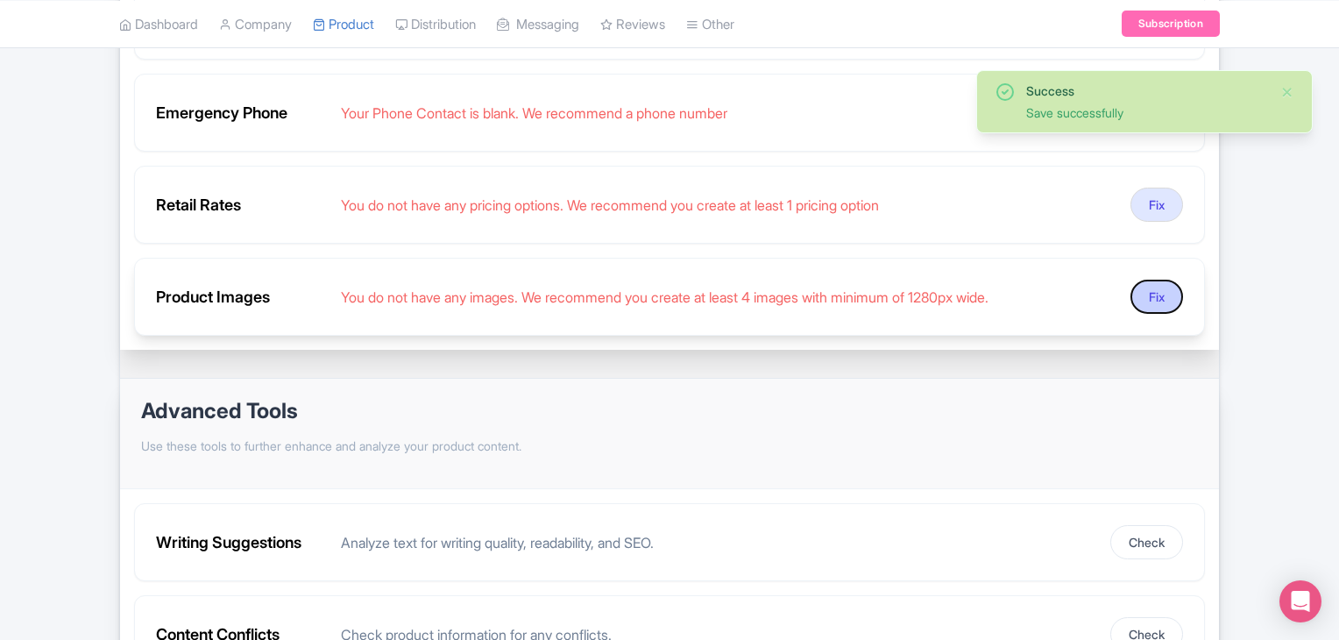
click at [1147, 292] on button "Fix" at bounding box center [1156, 296] width 53 height 34
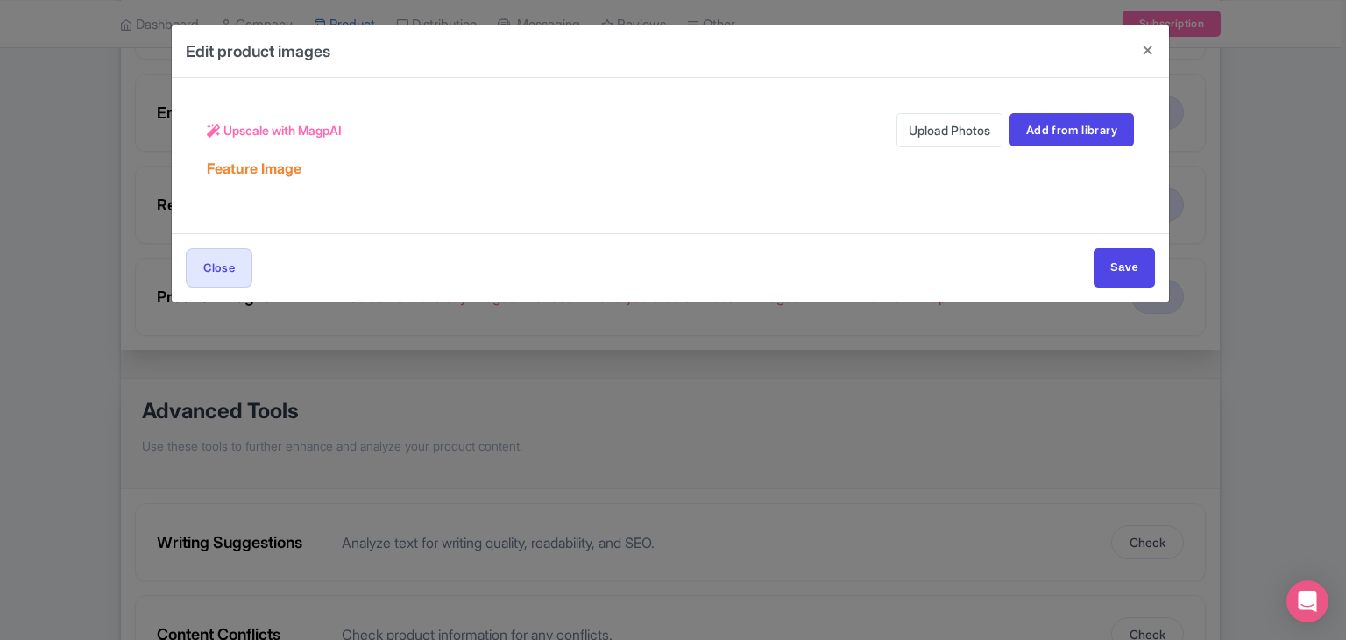
click at [944, 132] on link "Upload Photos" at bounding box center [949, 130] width 106 height 34
click at [1065, 124] on link "Add from library" at bounding box center [1071, 129] width 124 height 33
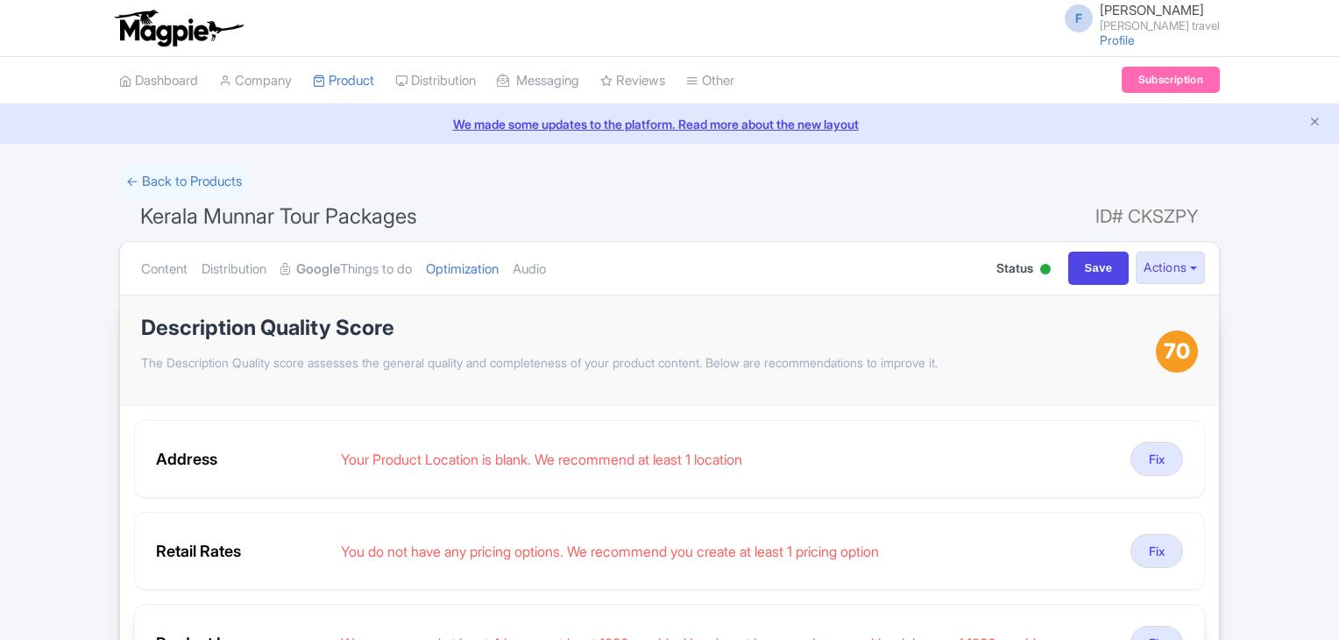
scroll to position [263, 0]
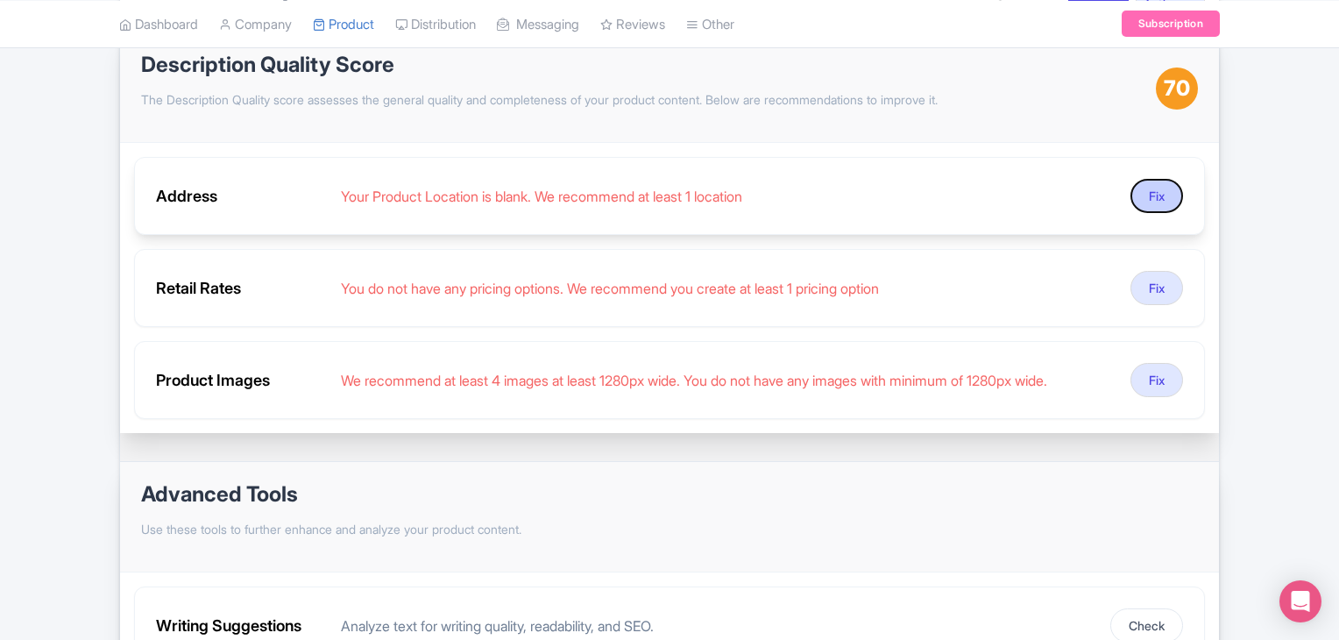
click at [1151, 198] on button "Fix" at bounding box center [1156, 196] width 53 height 34
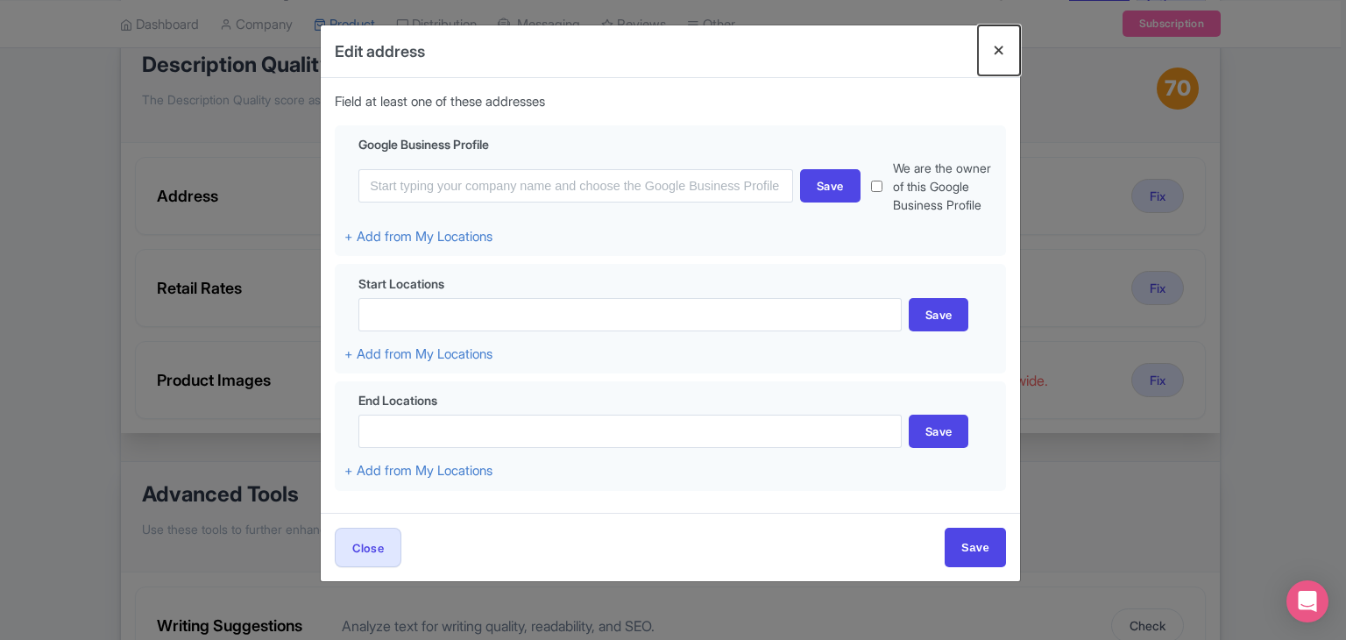
click at [992, 53] on button "Close" at bounding box center [999, 50] width 42 height 50
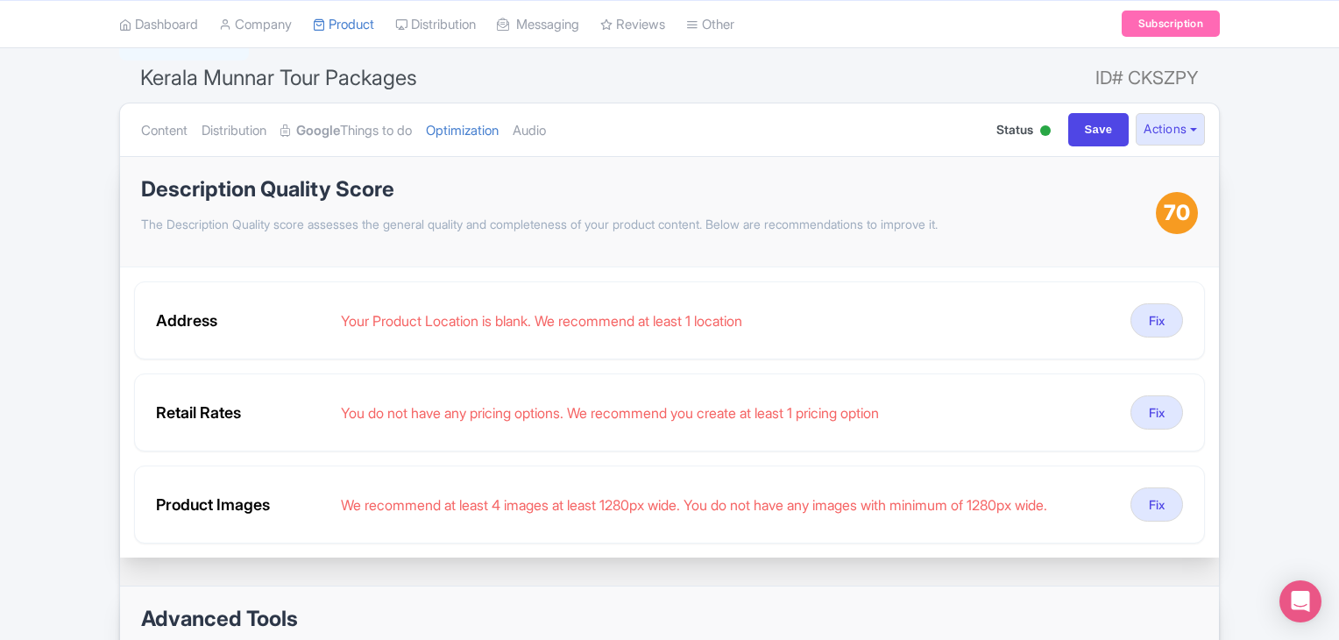
scroll to position [0, 0]
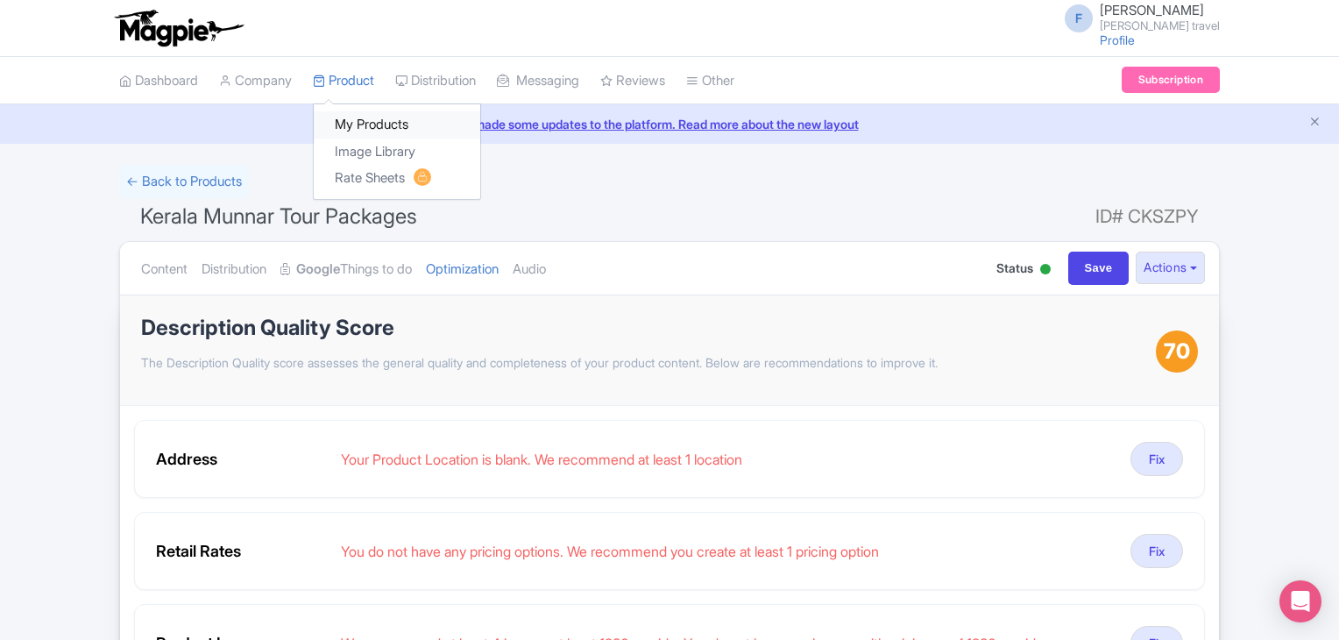
click at [358, 118] on link "My Products" at bounding box center [397, 124] width 166 height 27
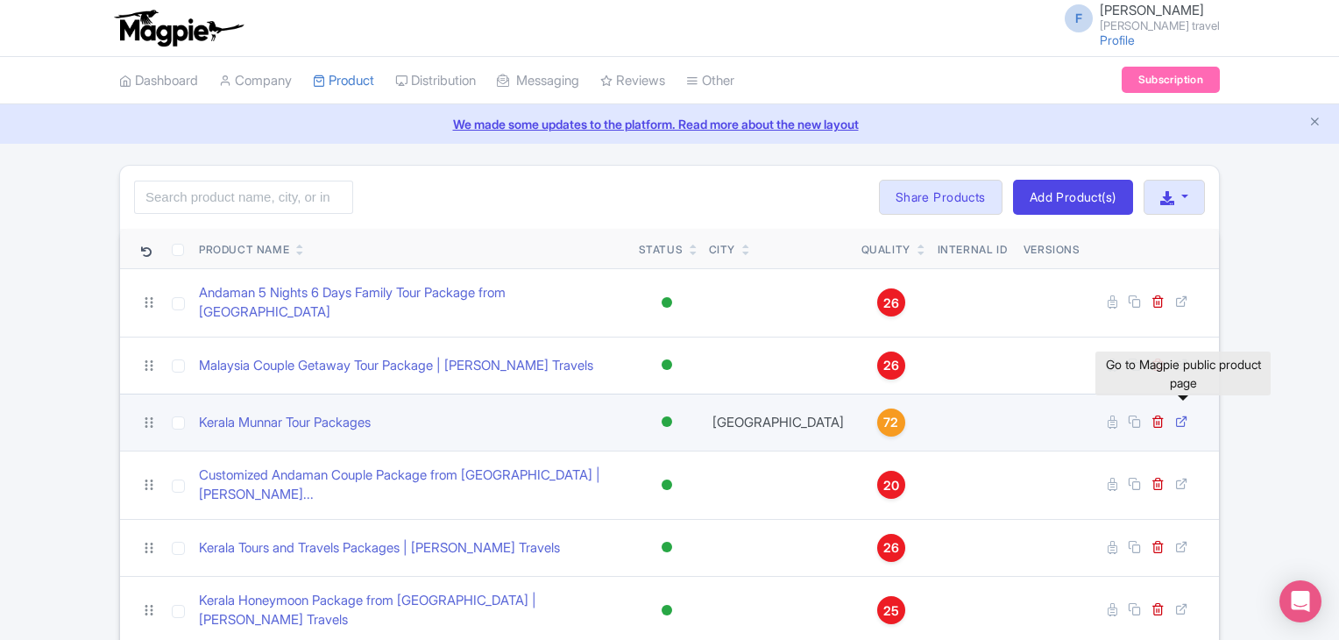
click at [1175, 414] on icon at bounding box center [1181, 420] width 13 height 13
